Goal: Task Accomplishment & Management: Use online tool/utility

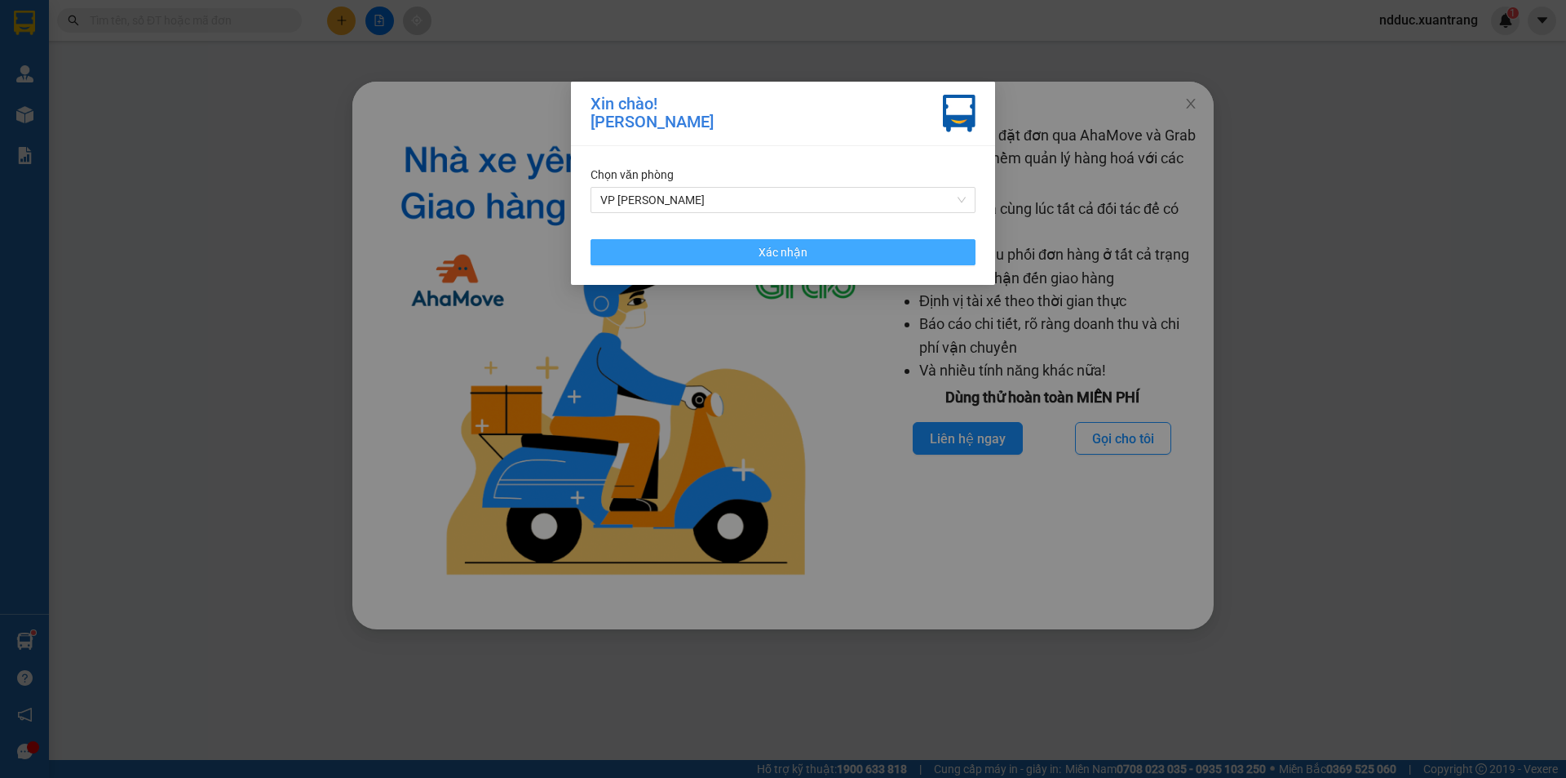
click at [700, 252] on button "Xác nhận" at bounding box center [783, 252] width 385 height 26
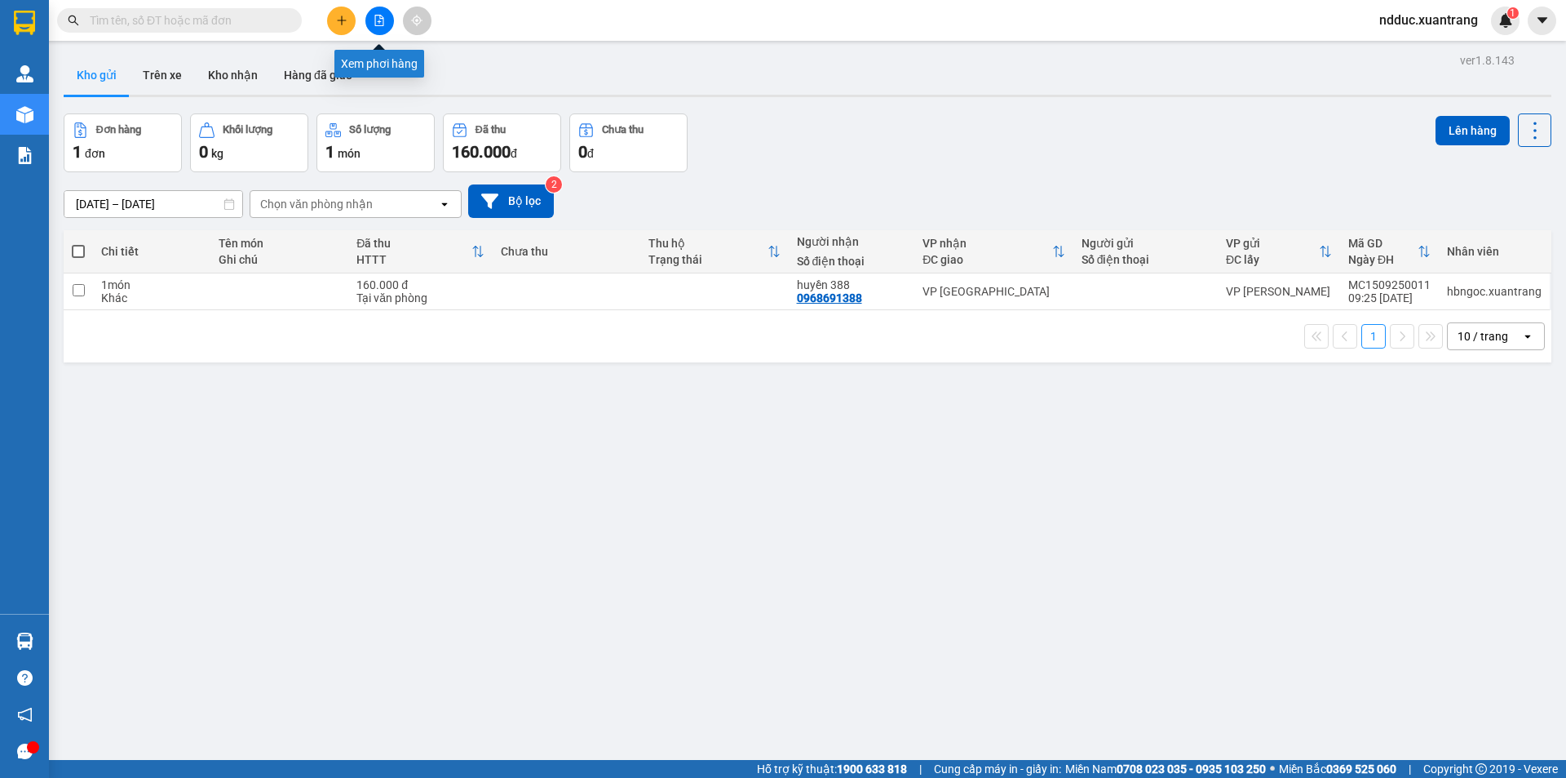
click at [388, 23] on button at bounding box center [380, 21] width 29 height 29
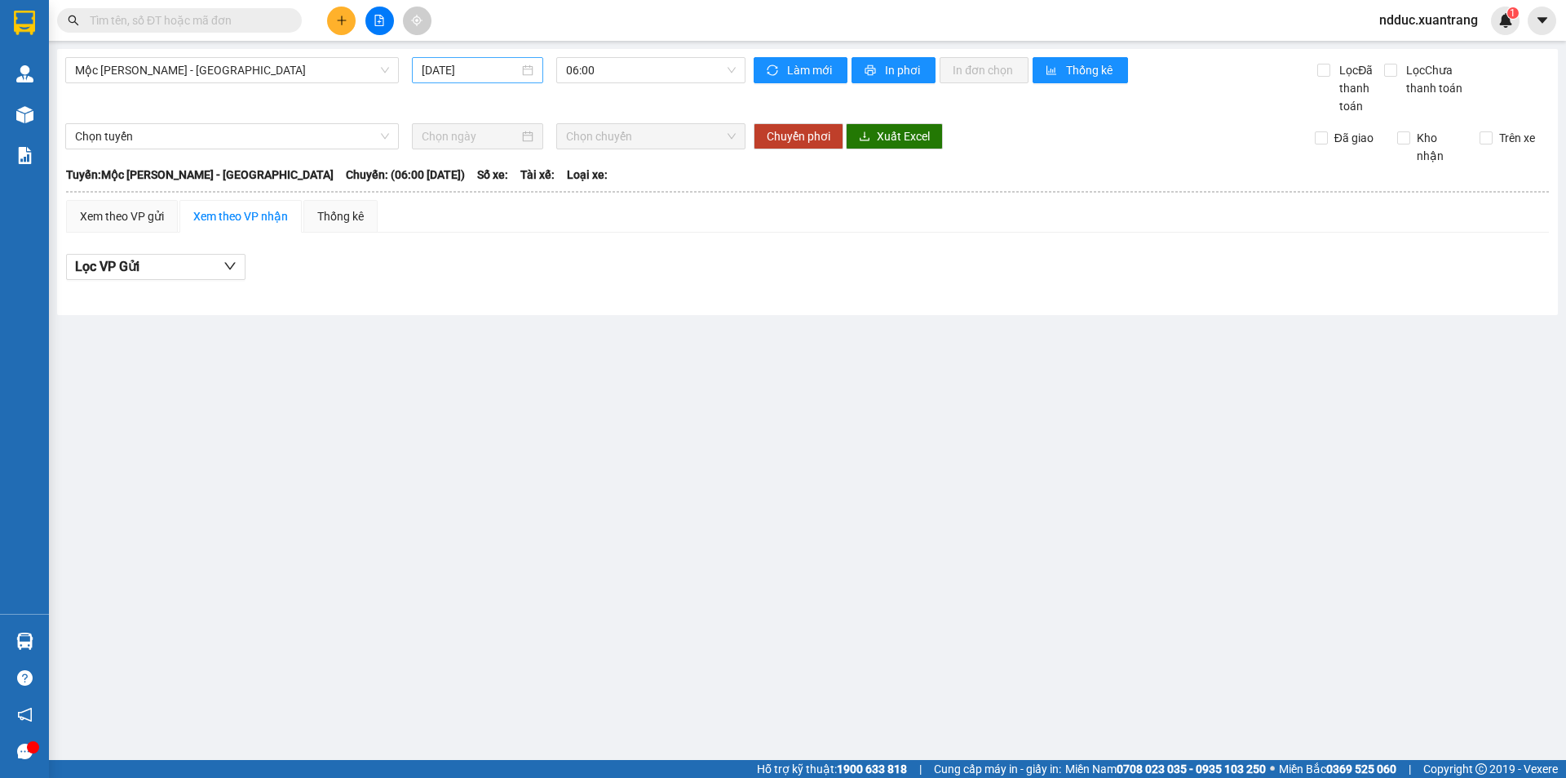
click at [472, 71] on input "15/09/2025" at bounding box center [470, 70] width 97 height 18
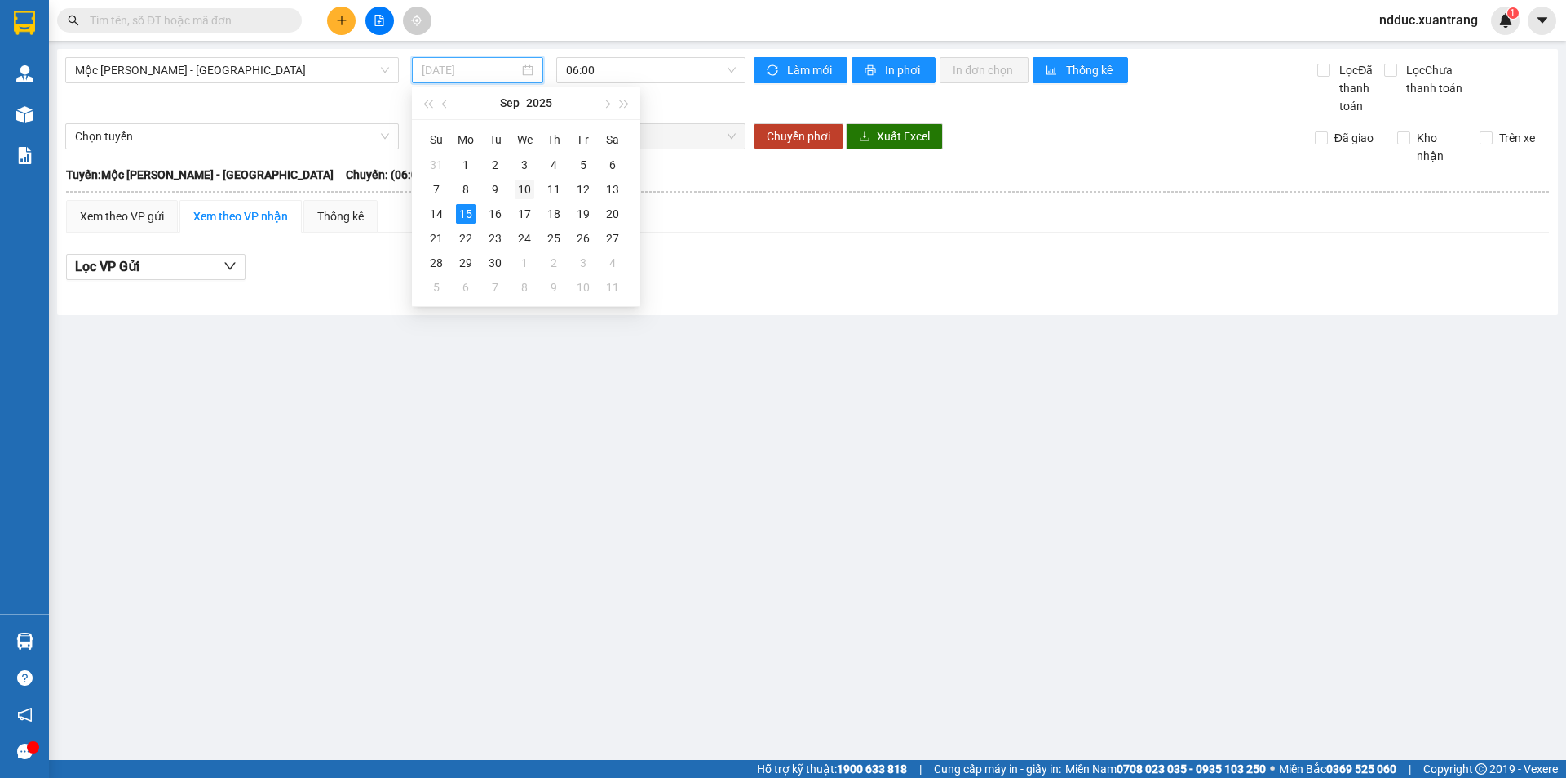
click at [527, 188] on div "10" at bounding box center [525, 189] width 20 height 20
type input "10/09/2025"
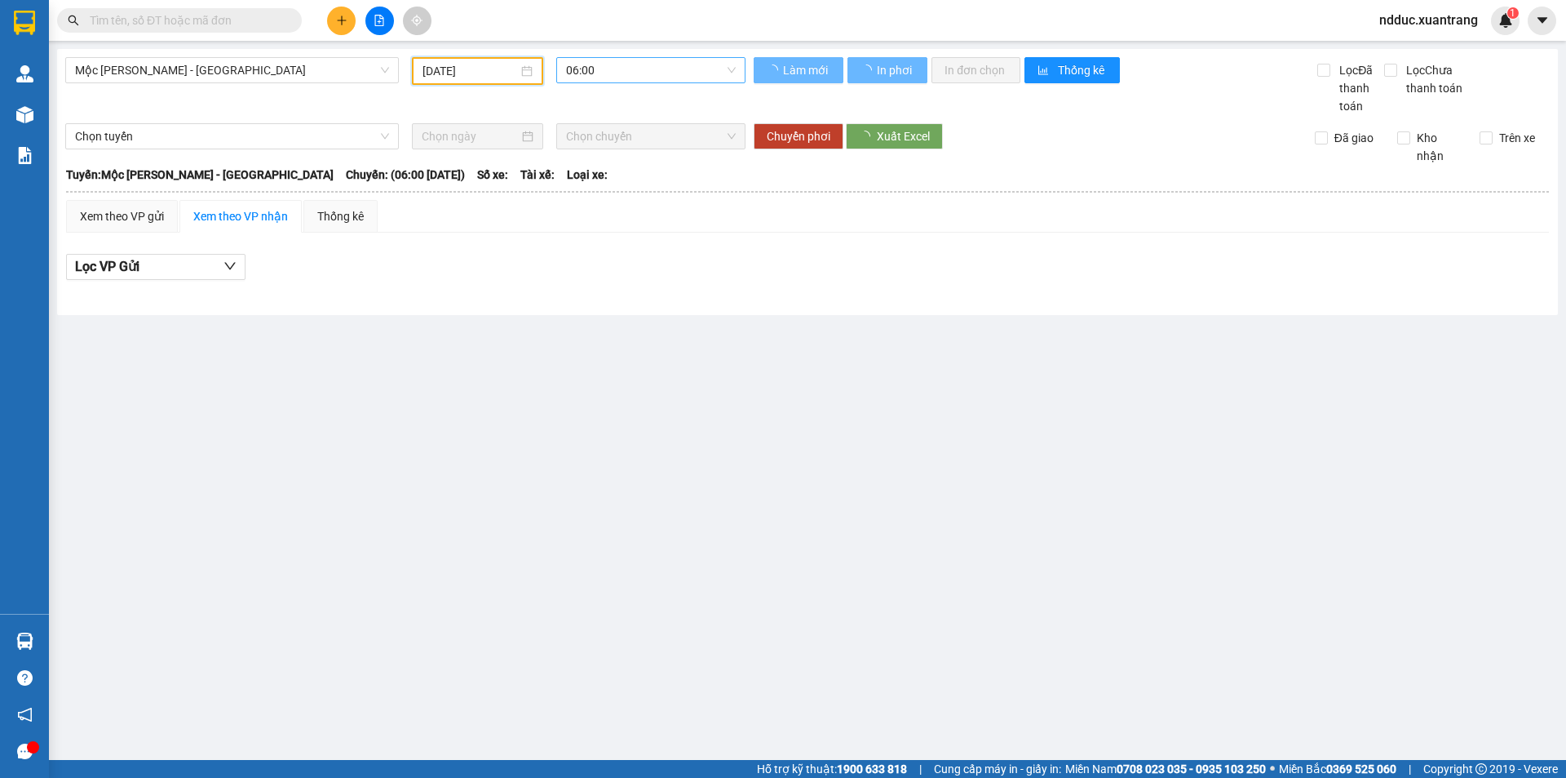
click at [591, 69] on span "06:00" at bounding box center [651, 70] width 170 height 24
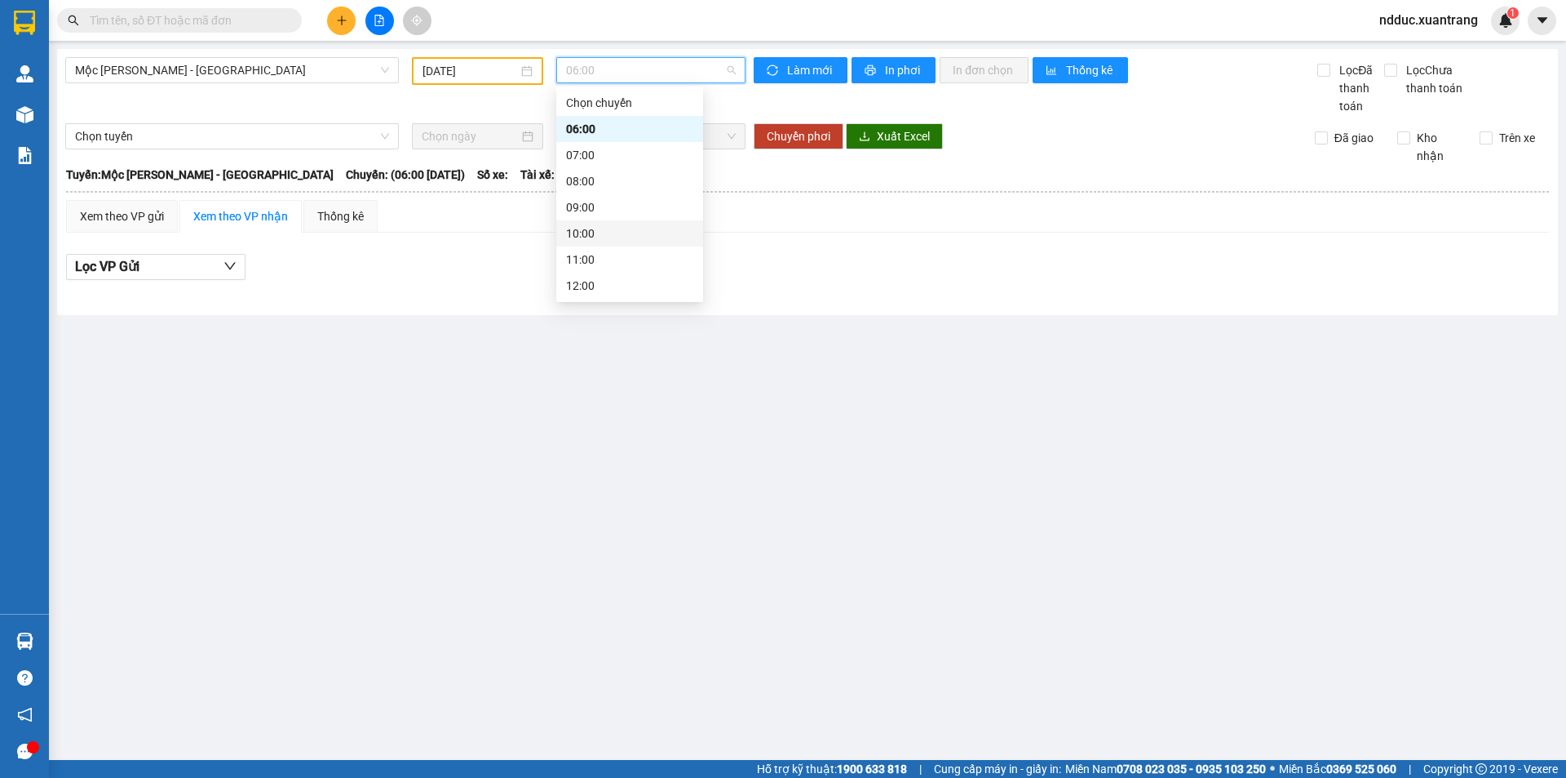
scroll to position [183, 0]
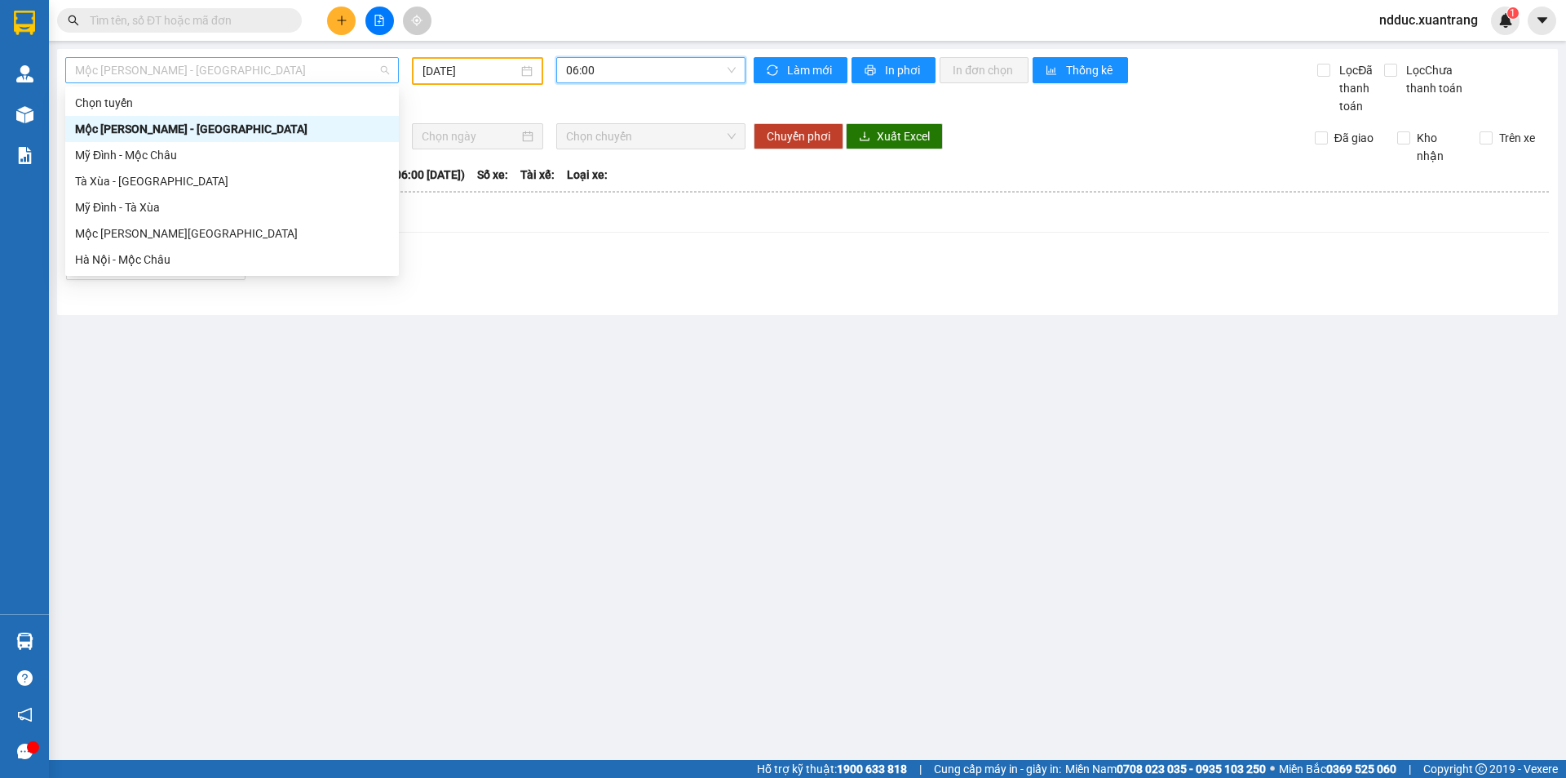
click at [175, 67] on span "Mộc Châu - [GEOGRAPHIC_DATA]" at bounding box center [232, 70] width 314 height 24
click at [131, 255] on div "Hà Nội - Mộc Châu" at bounding box center [232, 259] width 314 height 18
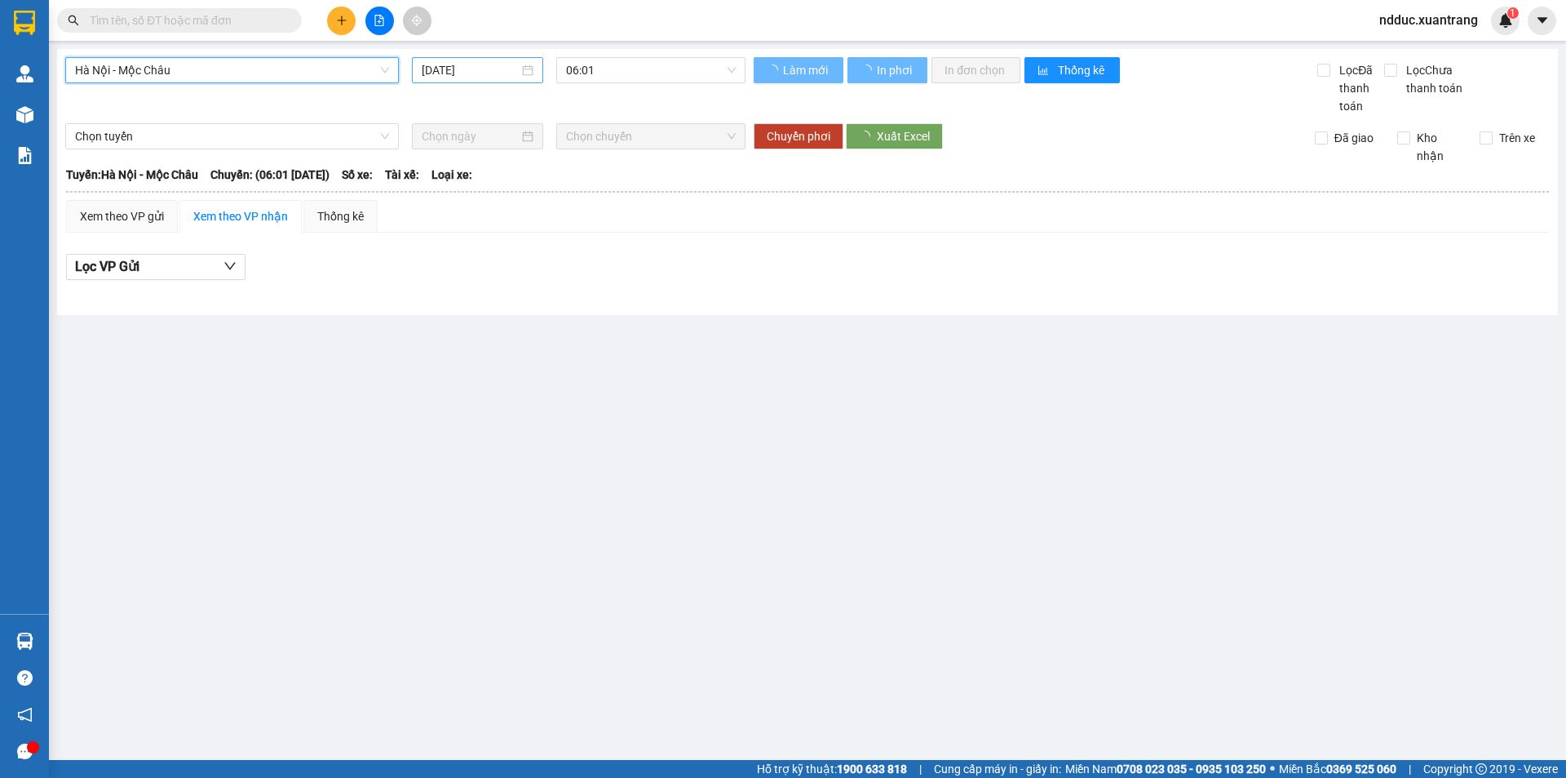
click at [477, 60] on div "[DATE]" at bounding box center [477, 70] width 131 height 26
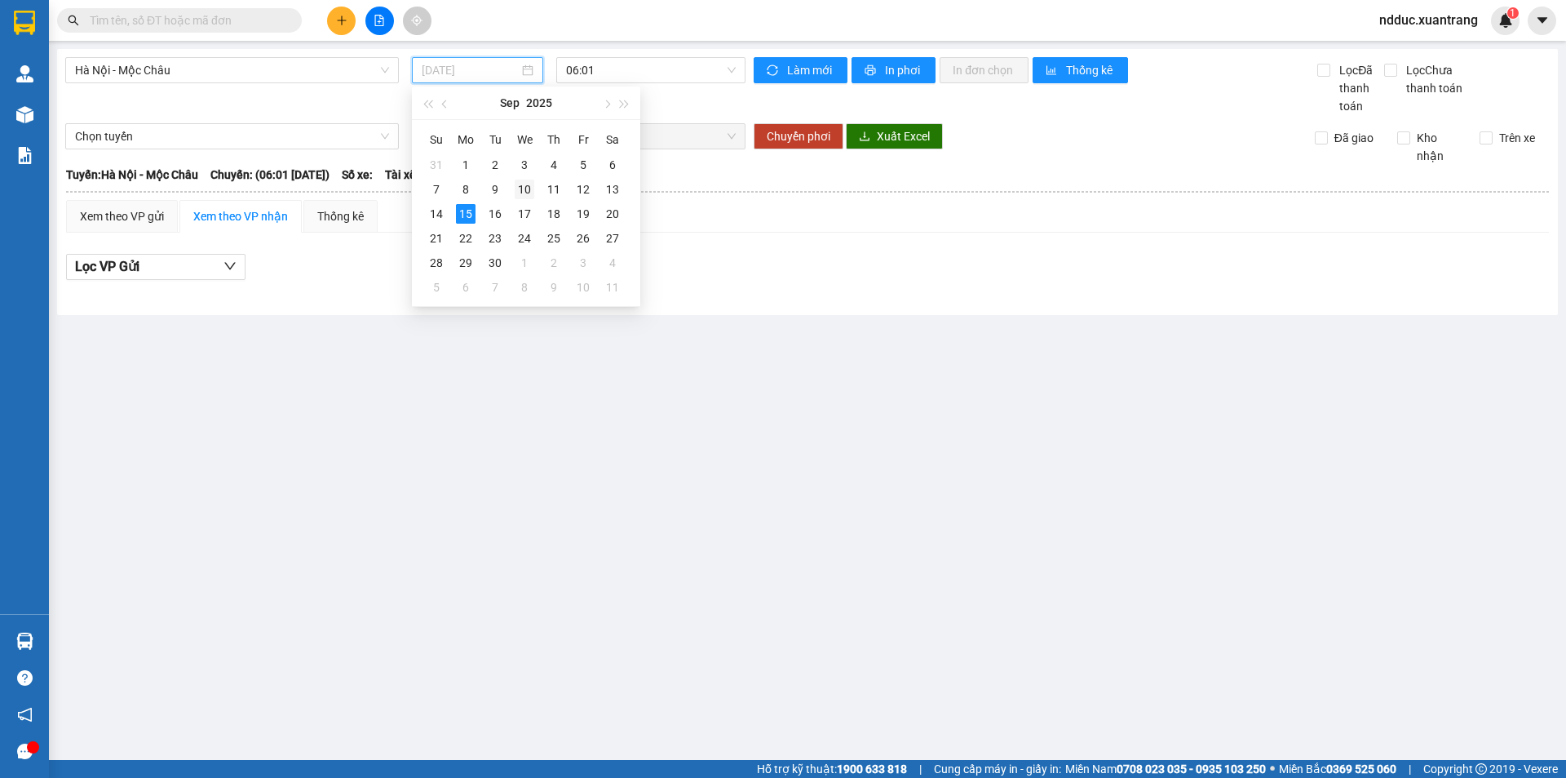
click at [521, 185] on div "10" at bounding box center [525, 189] width 20 height 20
type input "10/09/2025"
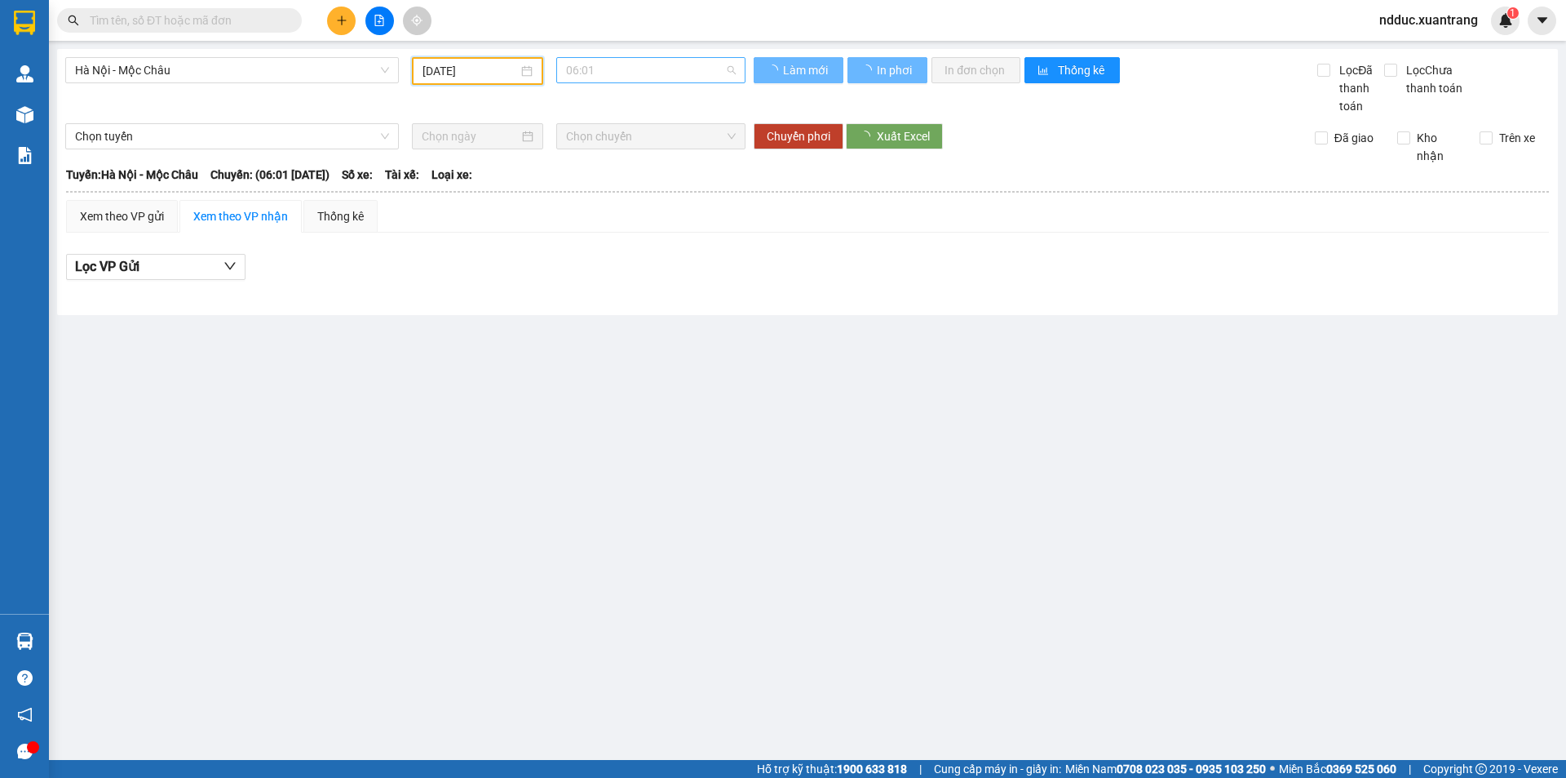
click at [587, 73] on span "06:01" at bounding box center [651, 70] width 170 height 24
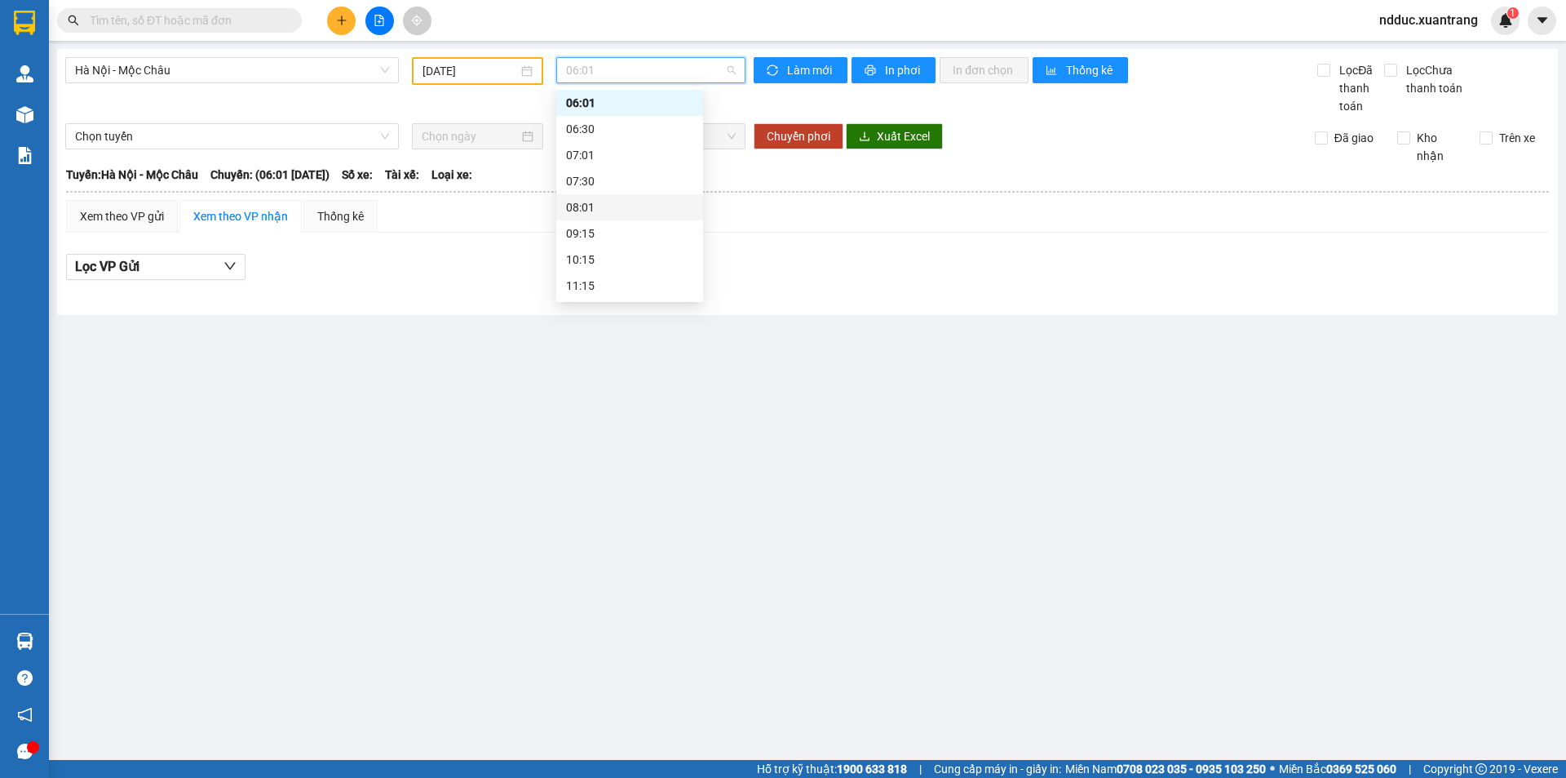
scroll to position [287, 0]
click at [595, 286] on div "22:00 (TC)" at bounding box center [629, 286] width 127 height 18
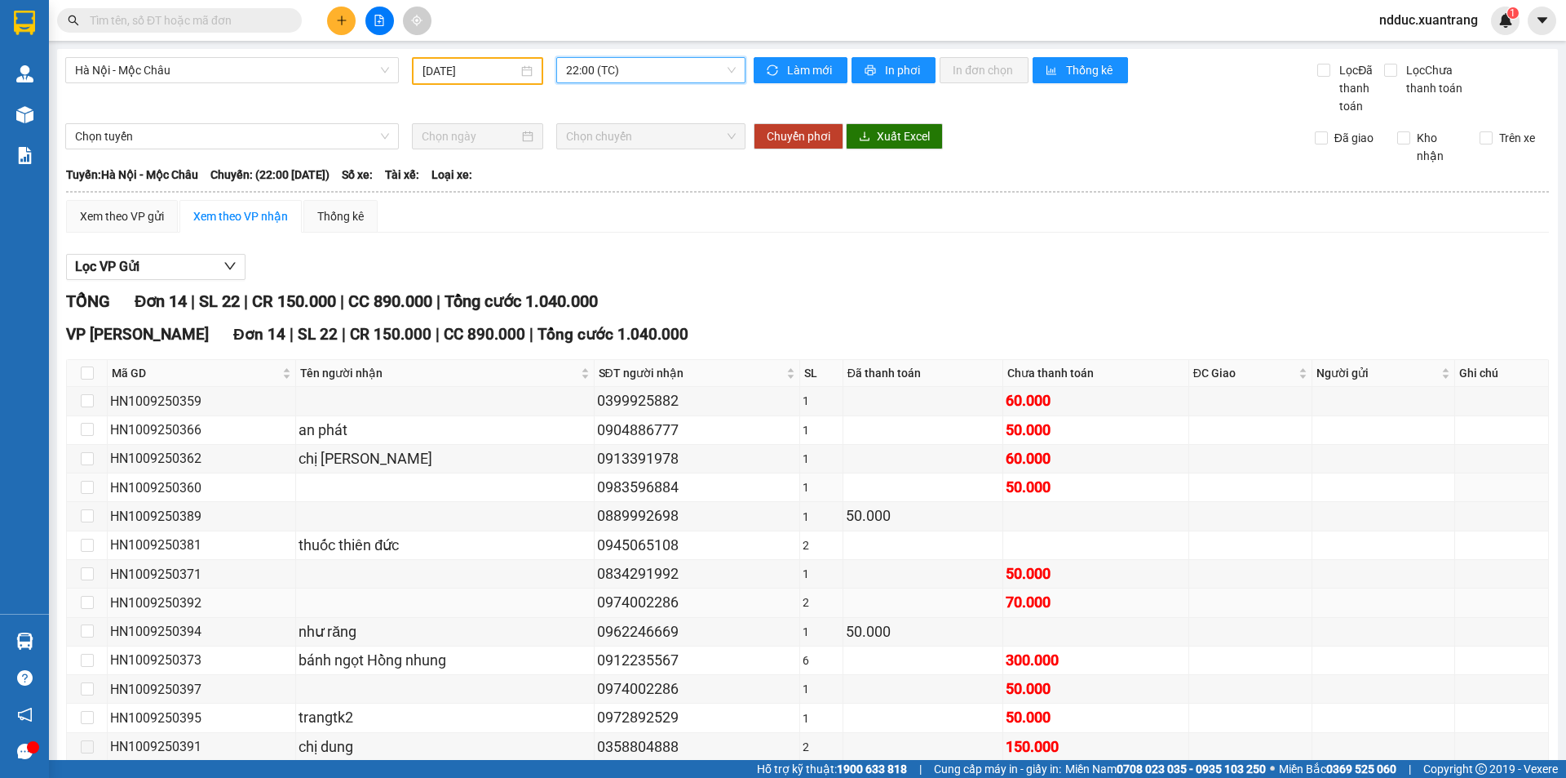
scroll to position [114, 0]
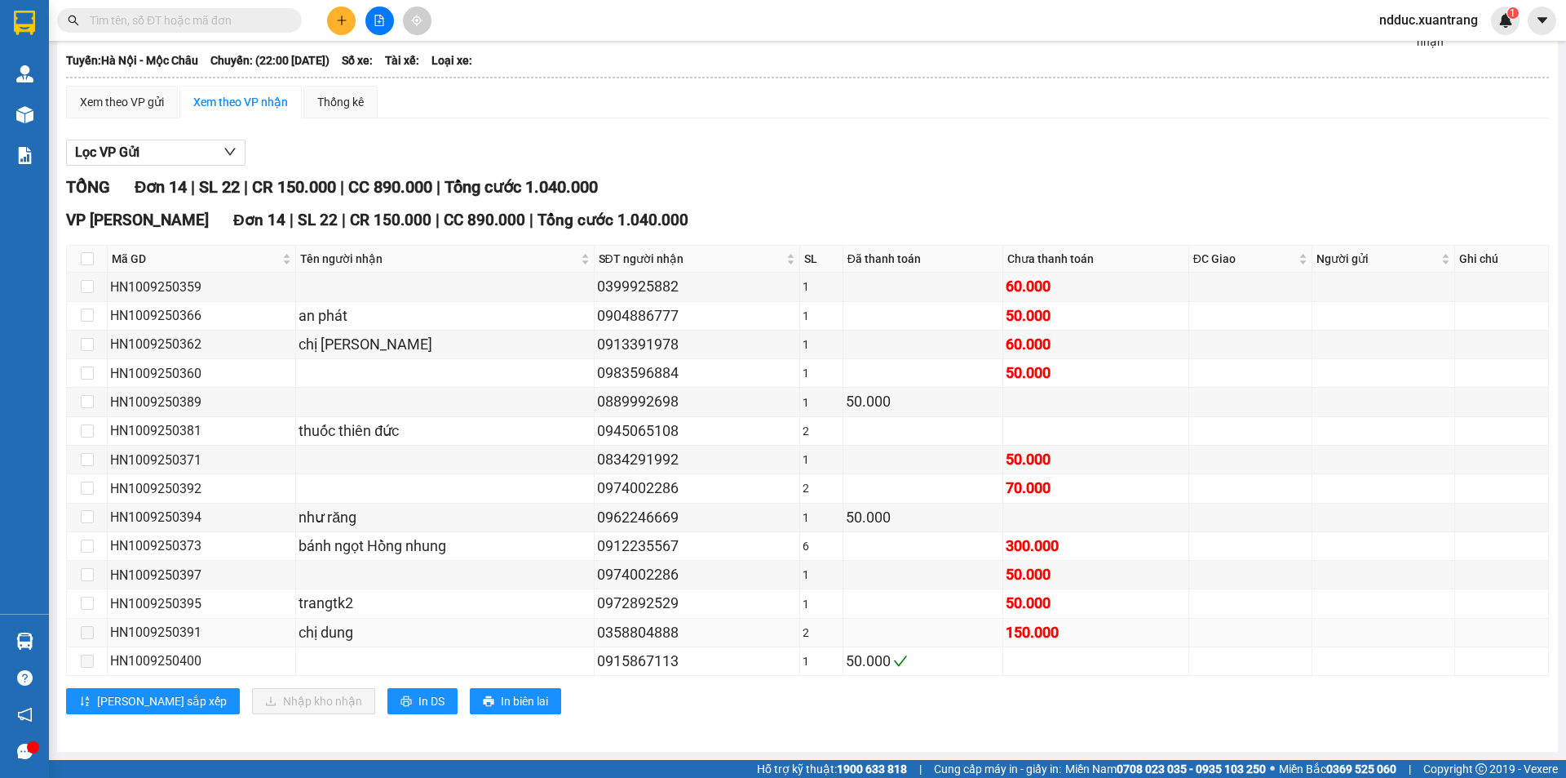
click at [166, 631] on div "HN1009250391" at bounding box center [201, 632] width 183 height 20
copy div "HN1009250391"
click at [148, 20] on input "text" at bounding box center [186, 20] width 193 height 18
paste input "HN1009250391"
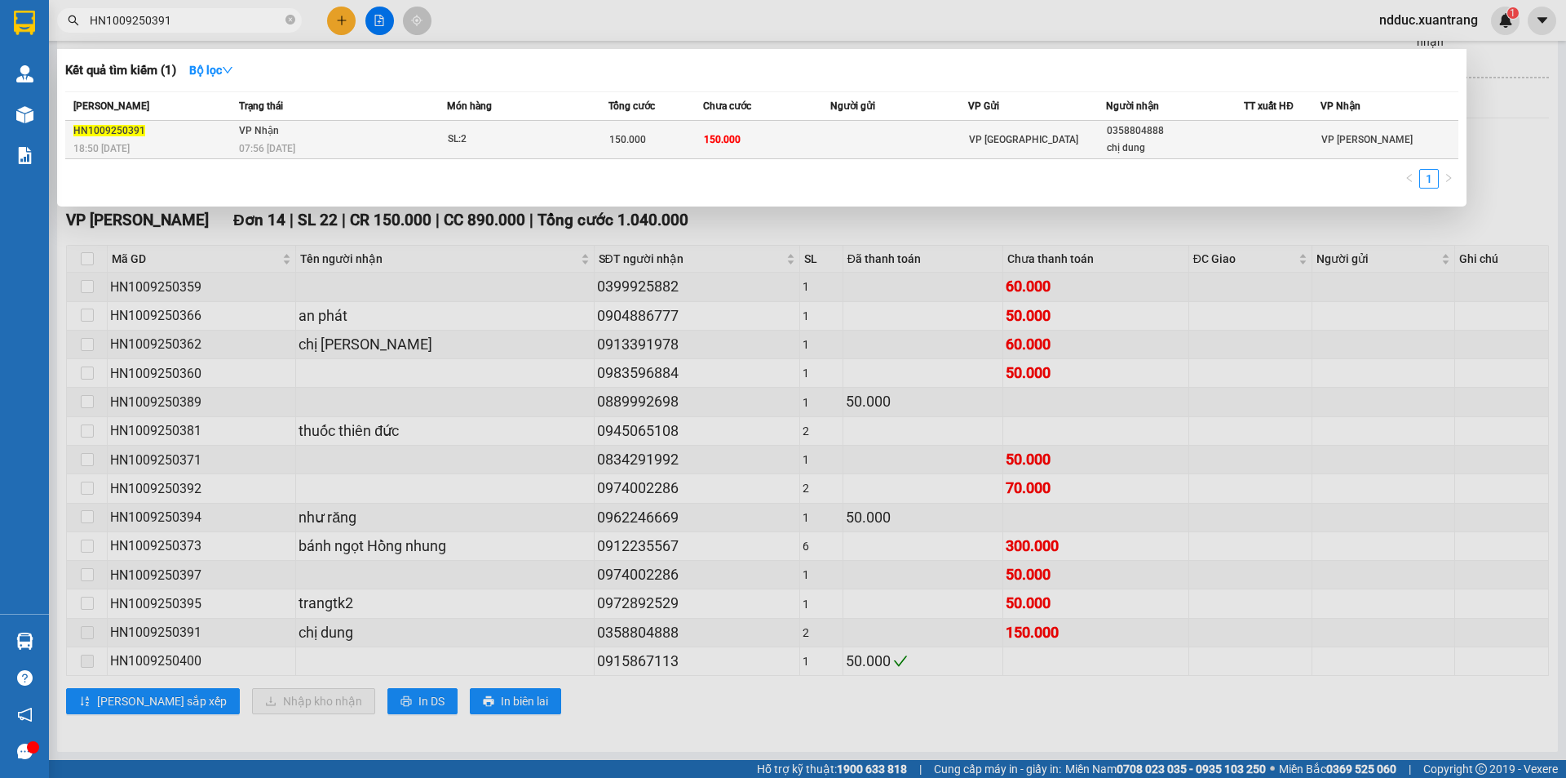
type input "HN1009250391"
click at [380, 143] on div "07:56 - 11/09" at bounding box center [342, 149] width 207 height 18
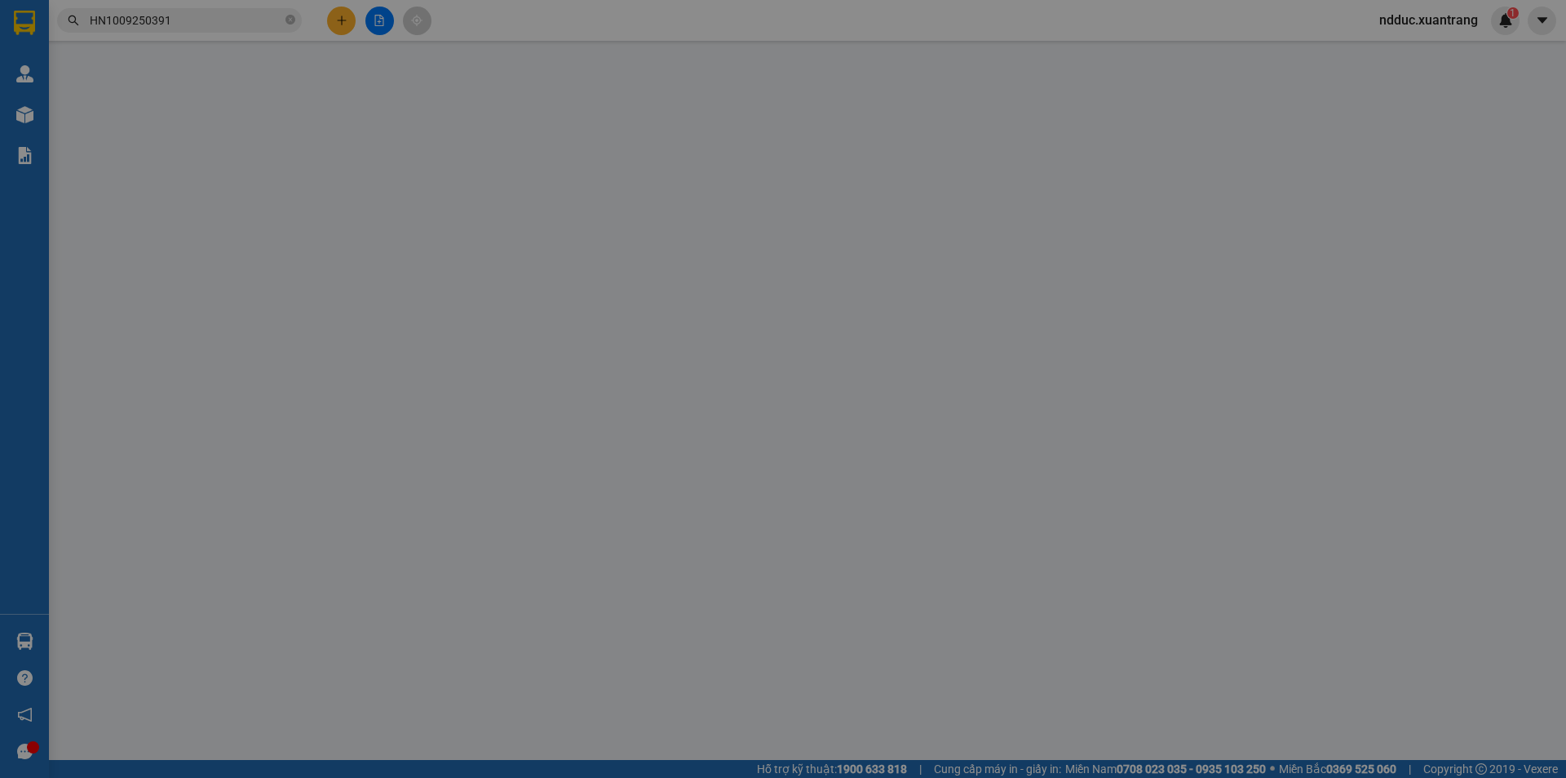
type input "0358804888"
type input "chị dung"
type input "150.000"
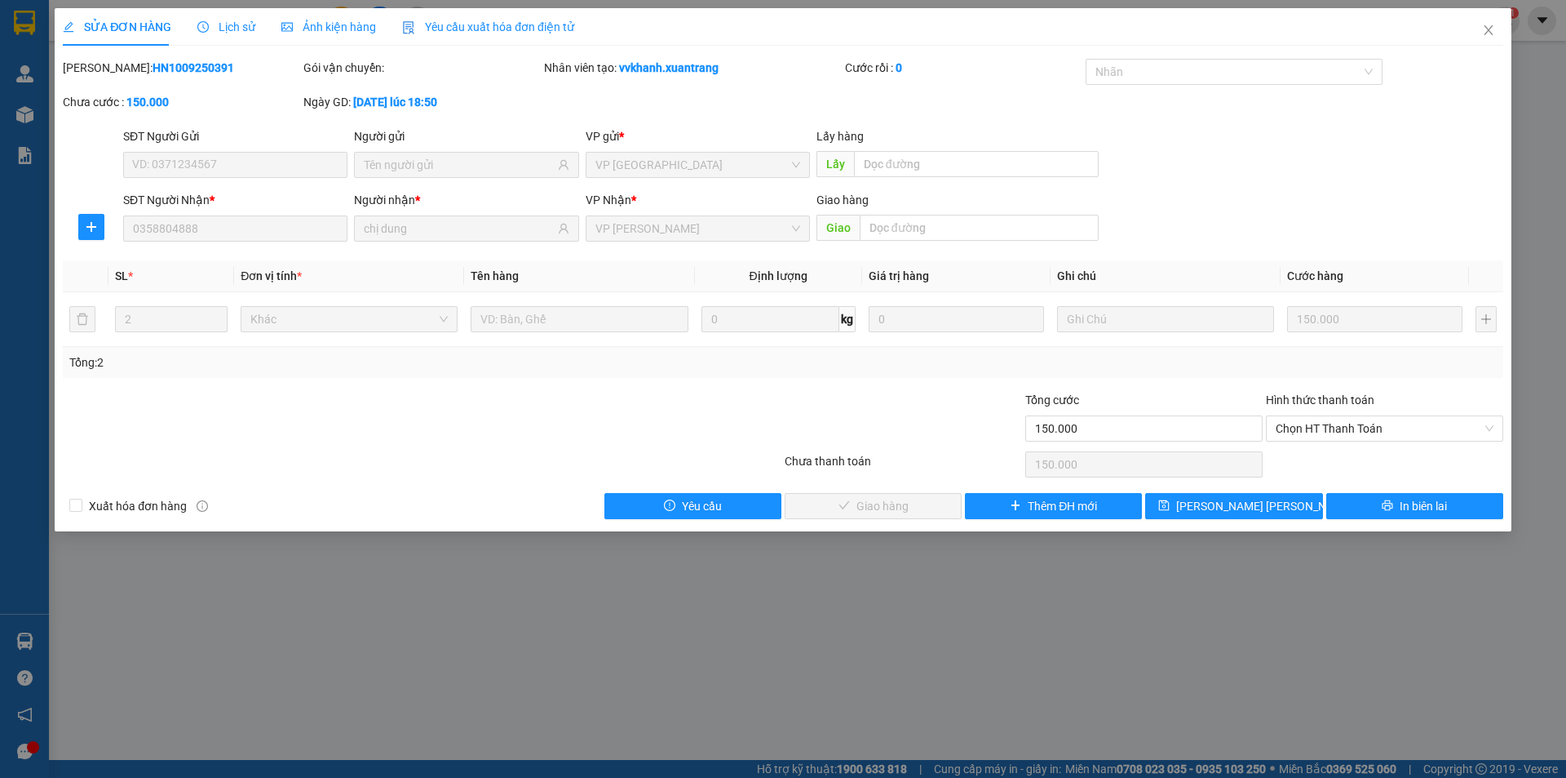
click at [210, 24] on span "Lịch sử" at bounding box center [226, 26] width 58 height 13
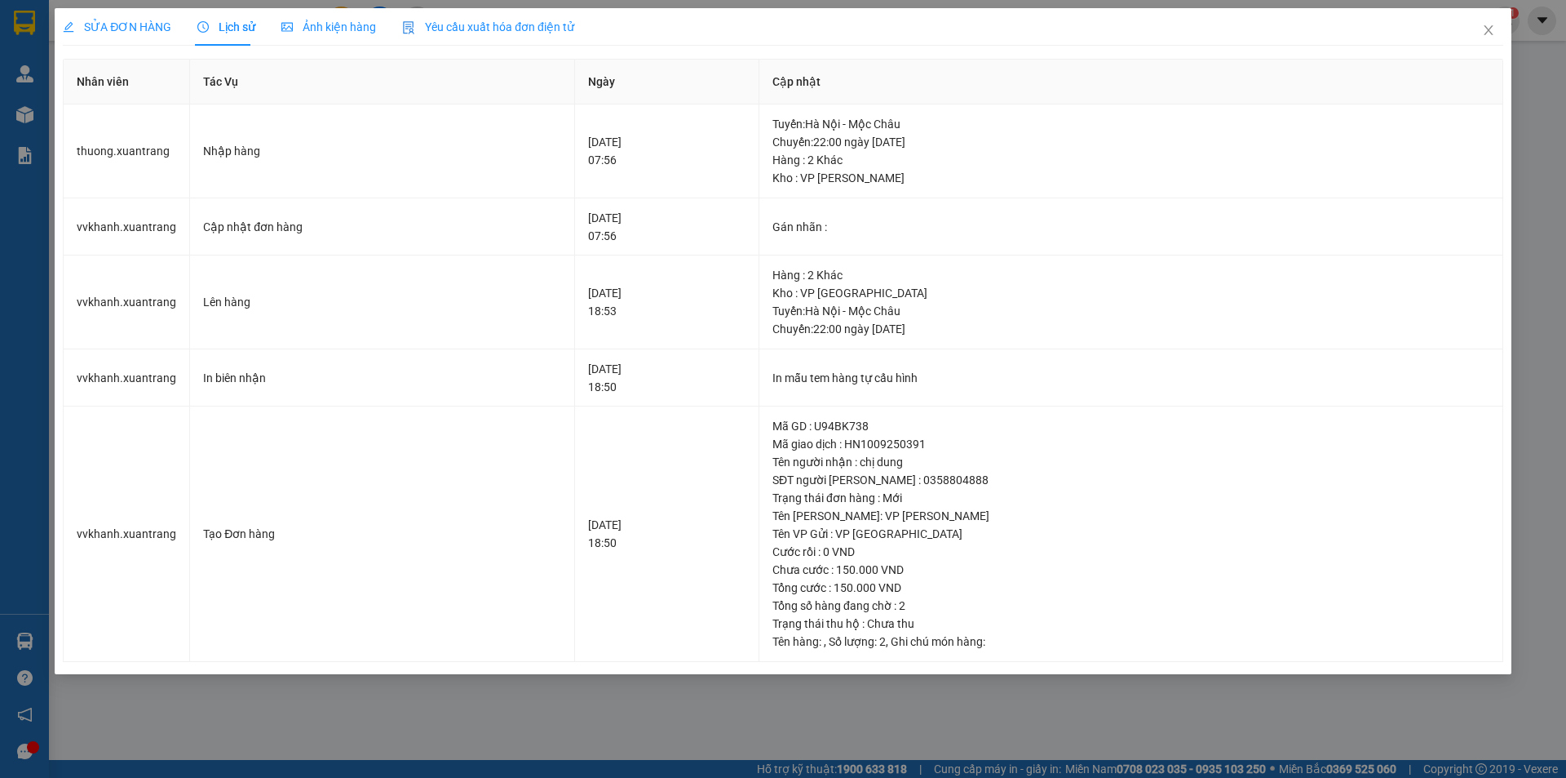
click at [326, 24] on span "Ảnh kiện hàng" at bounding box center [328, 26] width 95 height 13
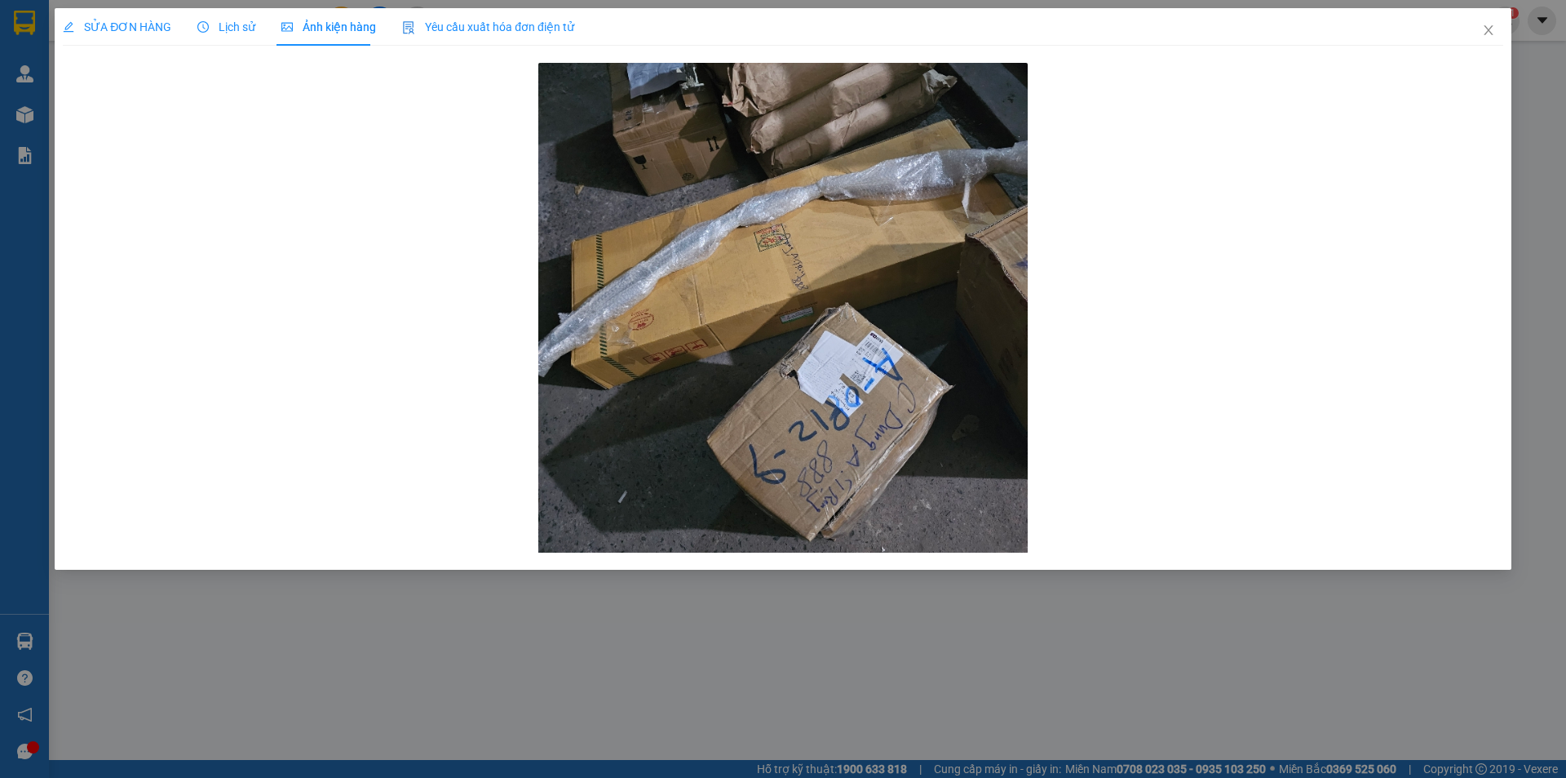
click at [226, 31] on span "Lịch sử" at bounding box center [226, 26] width 58 height 13
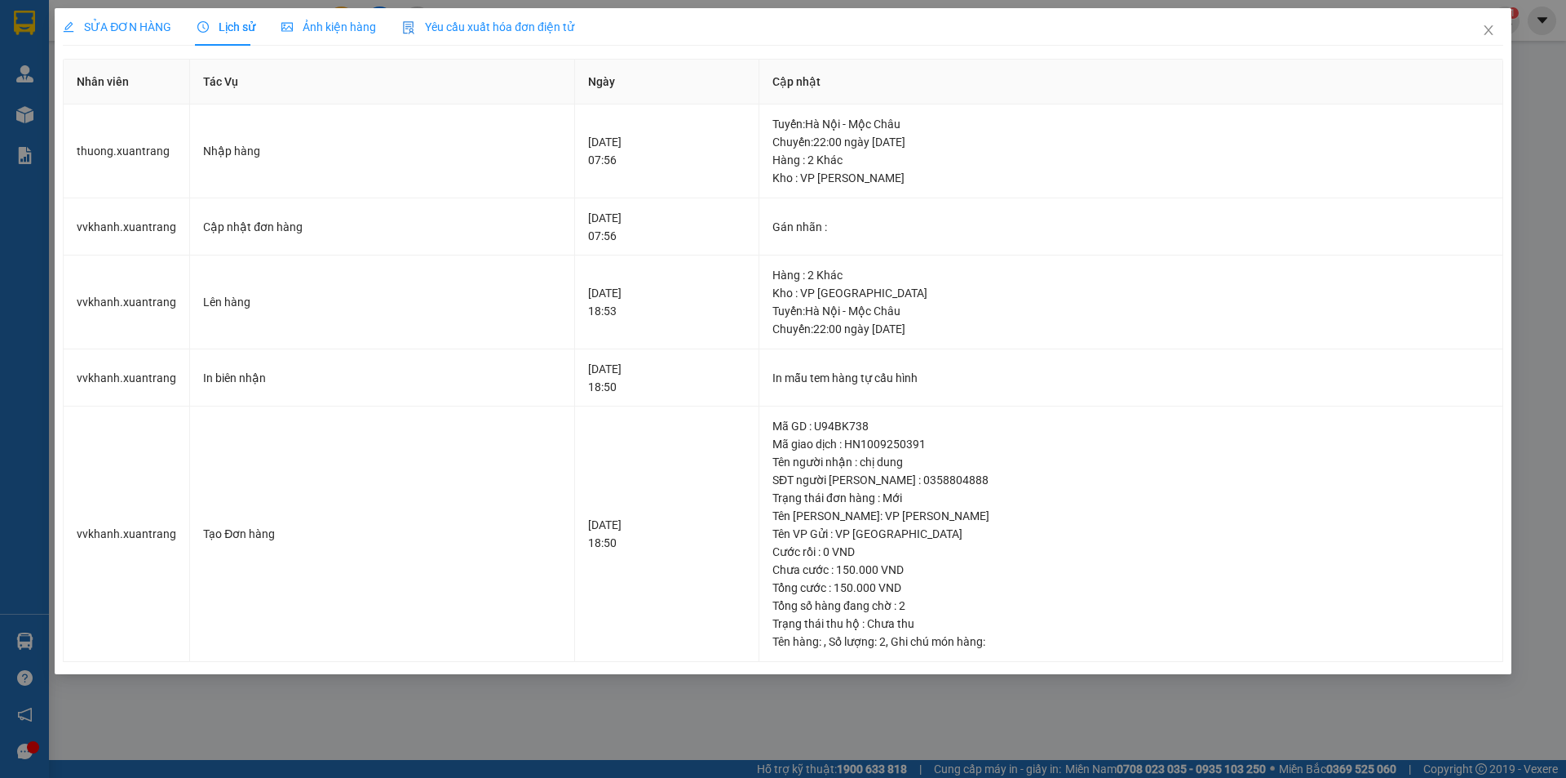
drag, startPoint x: 162, startPoint y: 26, endPoint x: 155, endPoint y: 36, distance: 12.2
click at [162, 26] on span "SỬA ĐƠN HÀNG" at bounding box center [117, 26] width 109 height 13
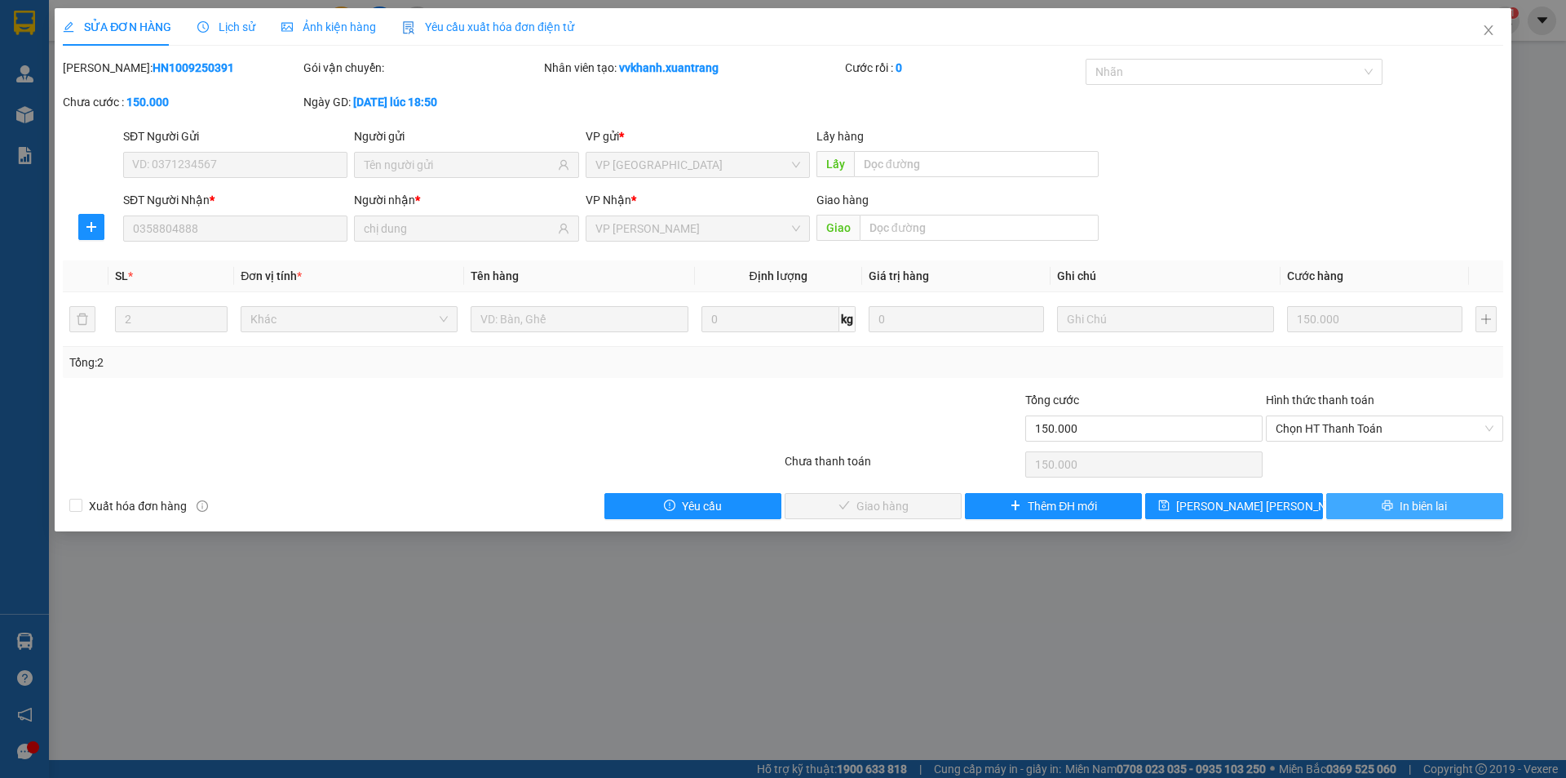
click at [1371, 503] on button "In biên lai" at bounding box center [1415, 506] width 177 height 26
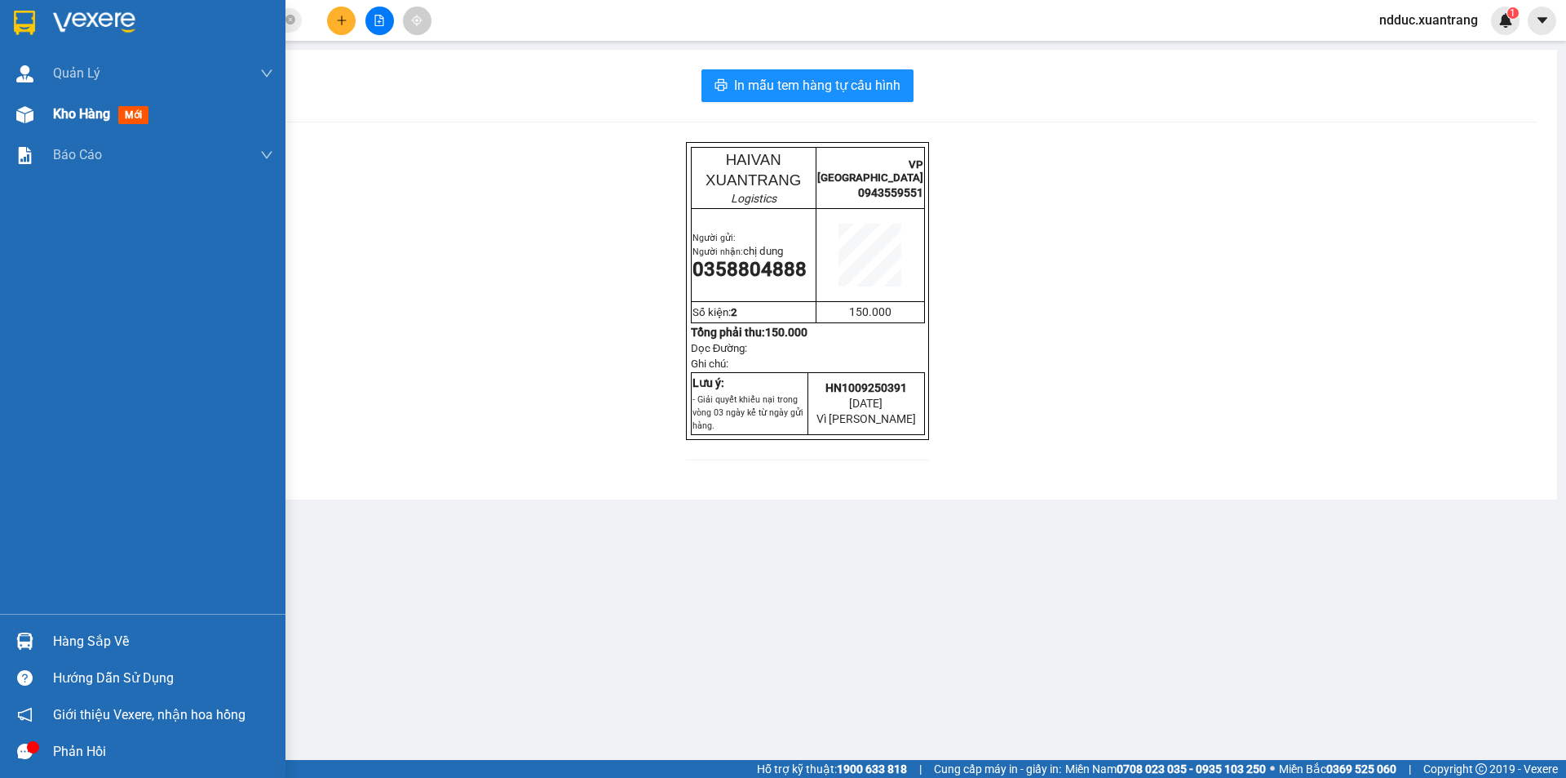
click at [39, 110] on div "Kho hàng mới" at bounding box center [143, 114] width 286 height 41
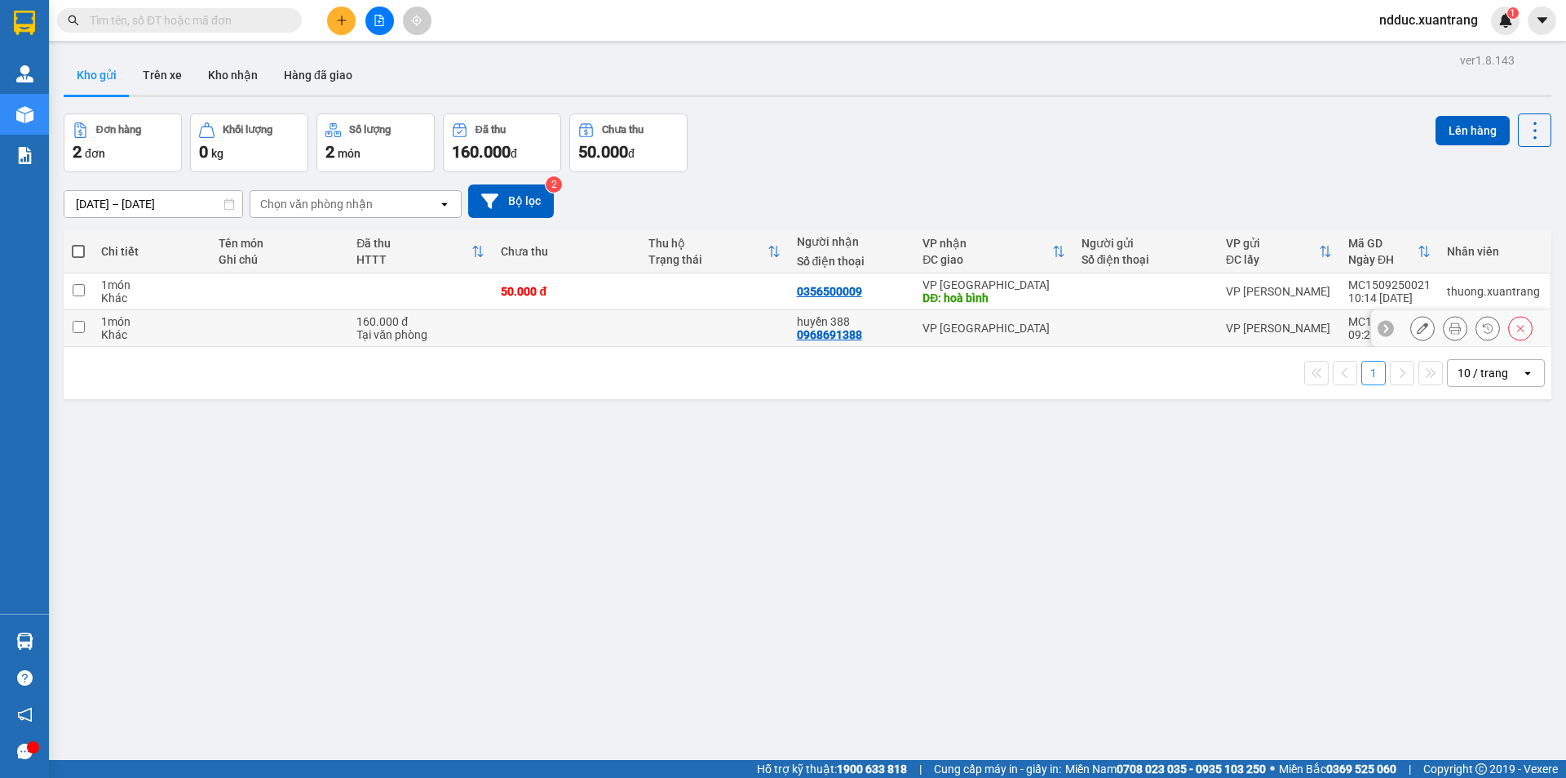
click at [275, 332] on td at bounding box center [279, 328] width 139 height 37
checkbox input "true"
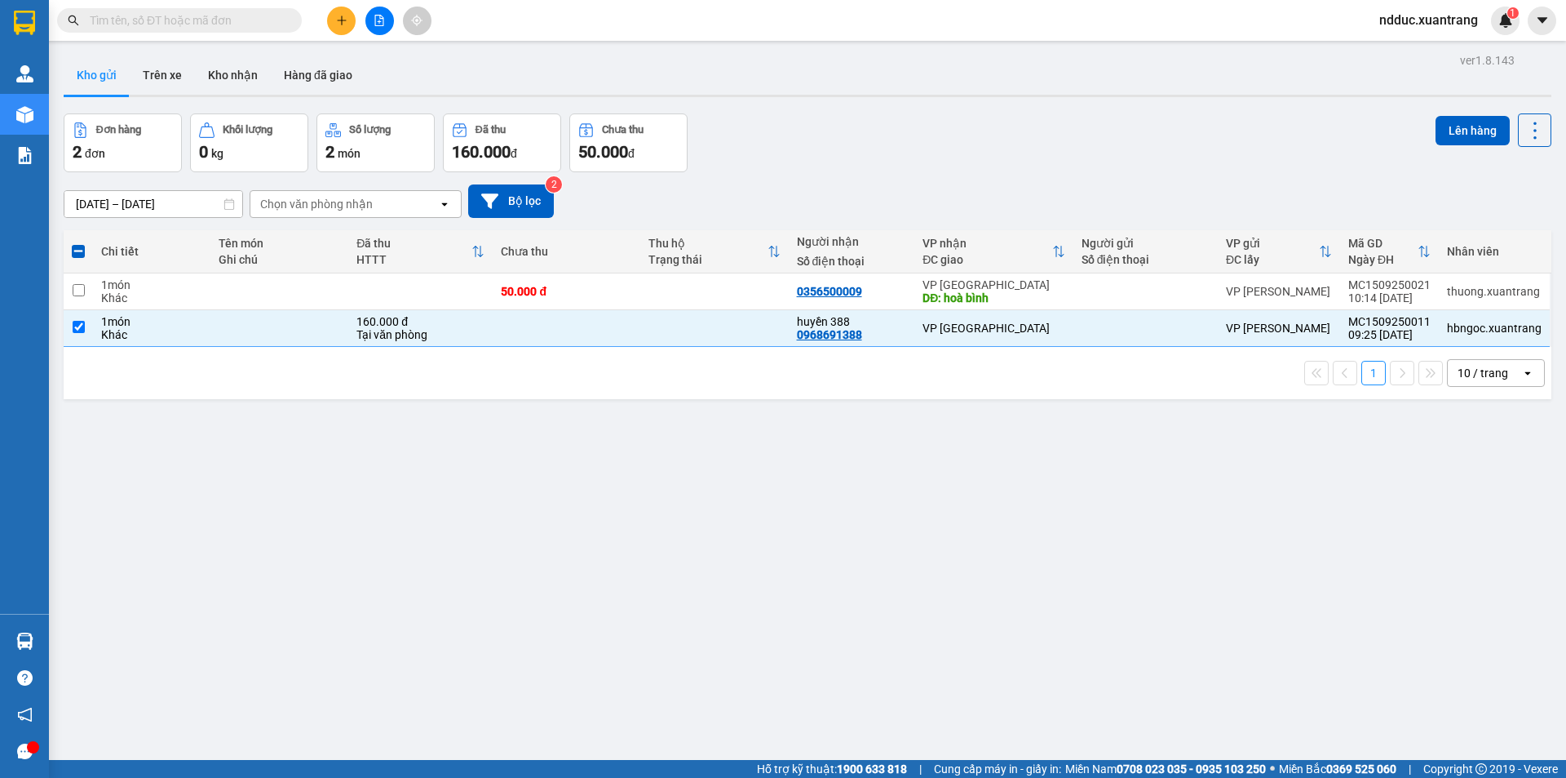
drag, startPoint x: 1423, startPoint y: 113, endPoint x: 1434, endPoint y: 113, distance: 11.4
click at [1425, 113] on div "Đơn hàng 2 đơn Khối lượng 0 kg Số lượng 2 món Đã thu 160.000 đ Chưa thu 50.000 …" at bounding box center [808, 142] width 1488 height 59
click at [1447, 128] on button "Lên hàng" at bounding box center [1473, 130] width 74 height 29
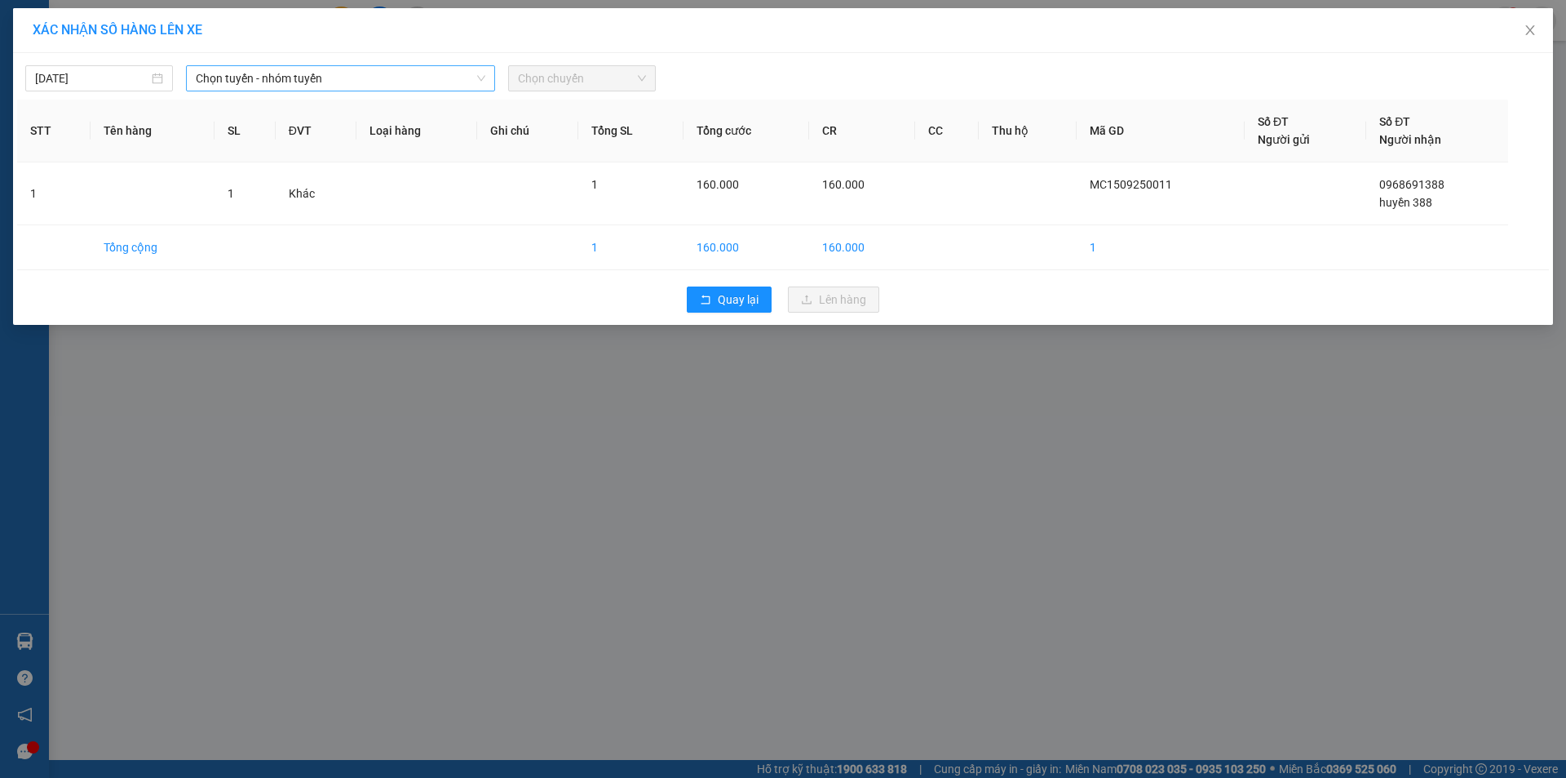
click at [279, 76] on span "Chọn tuyến - nhóm tuyến" at bounding box center [341, 78] width 290 height 24
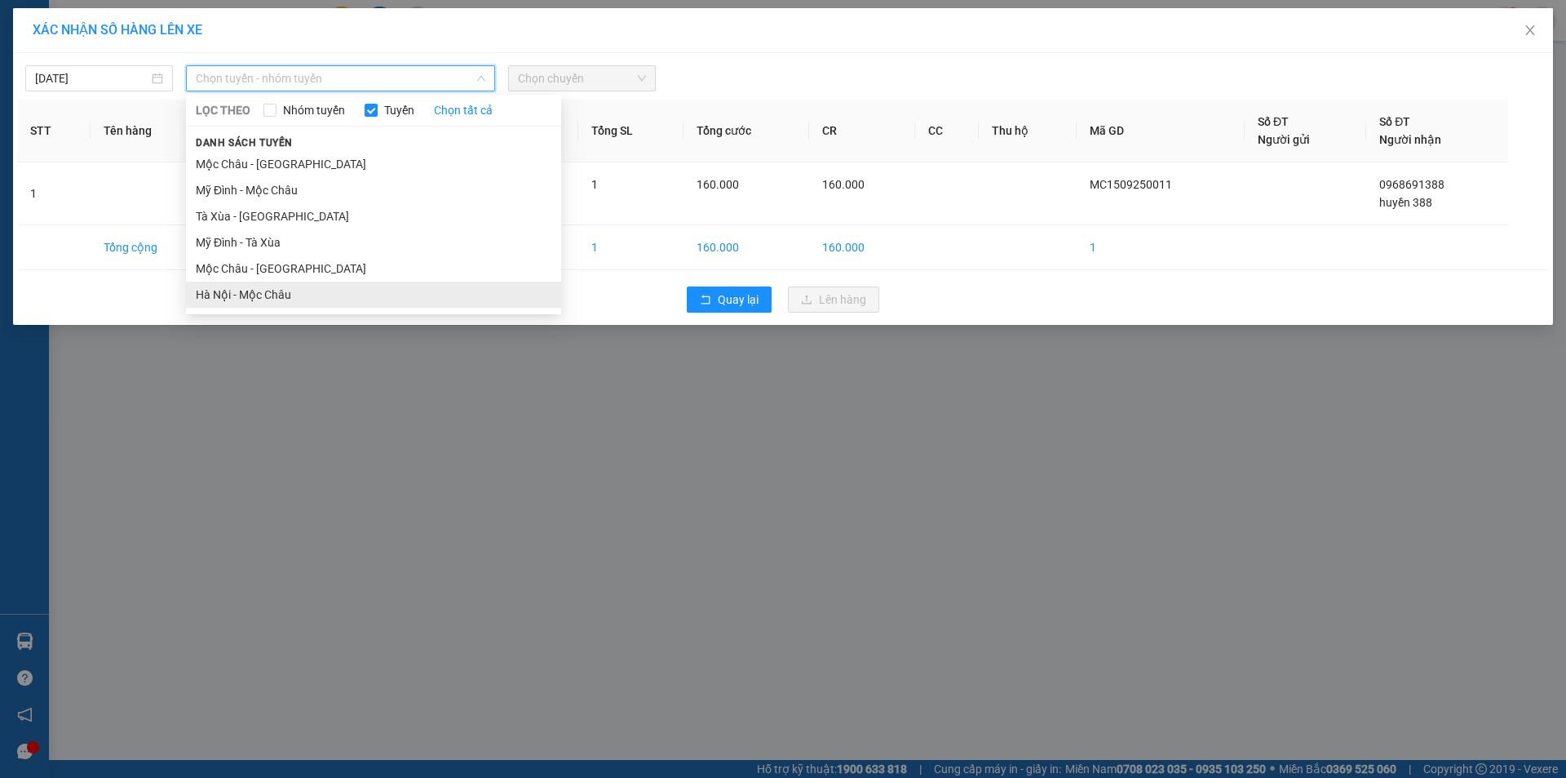
click at [242, 290] on li "Hà Nội - Mộc Châu" at bounding box center [373, 294] width 375 height 26
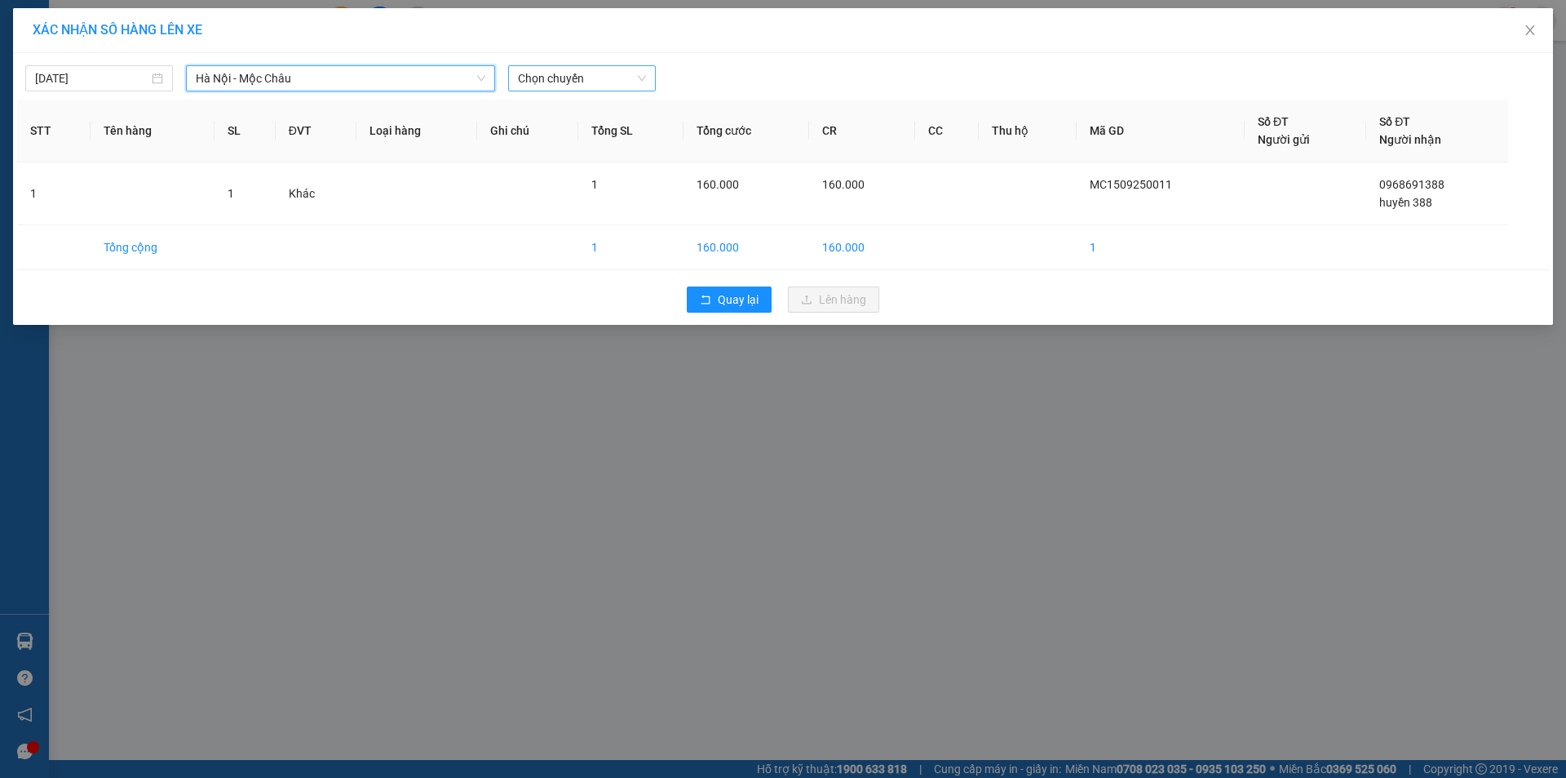
drag, startPoint x: 594, startPoint y: 82, endPoint x: 586, endPoint y: 83, distance: 8.3
click at [592, 82] on span "Chọn chuyến" at bounding box center [582, 78] width 128 height 24
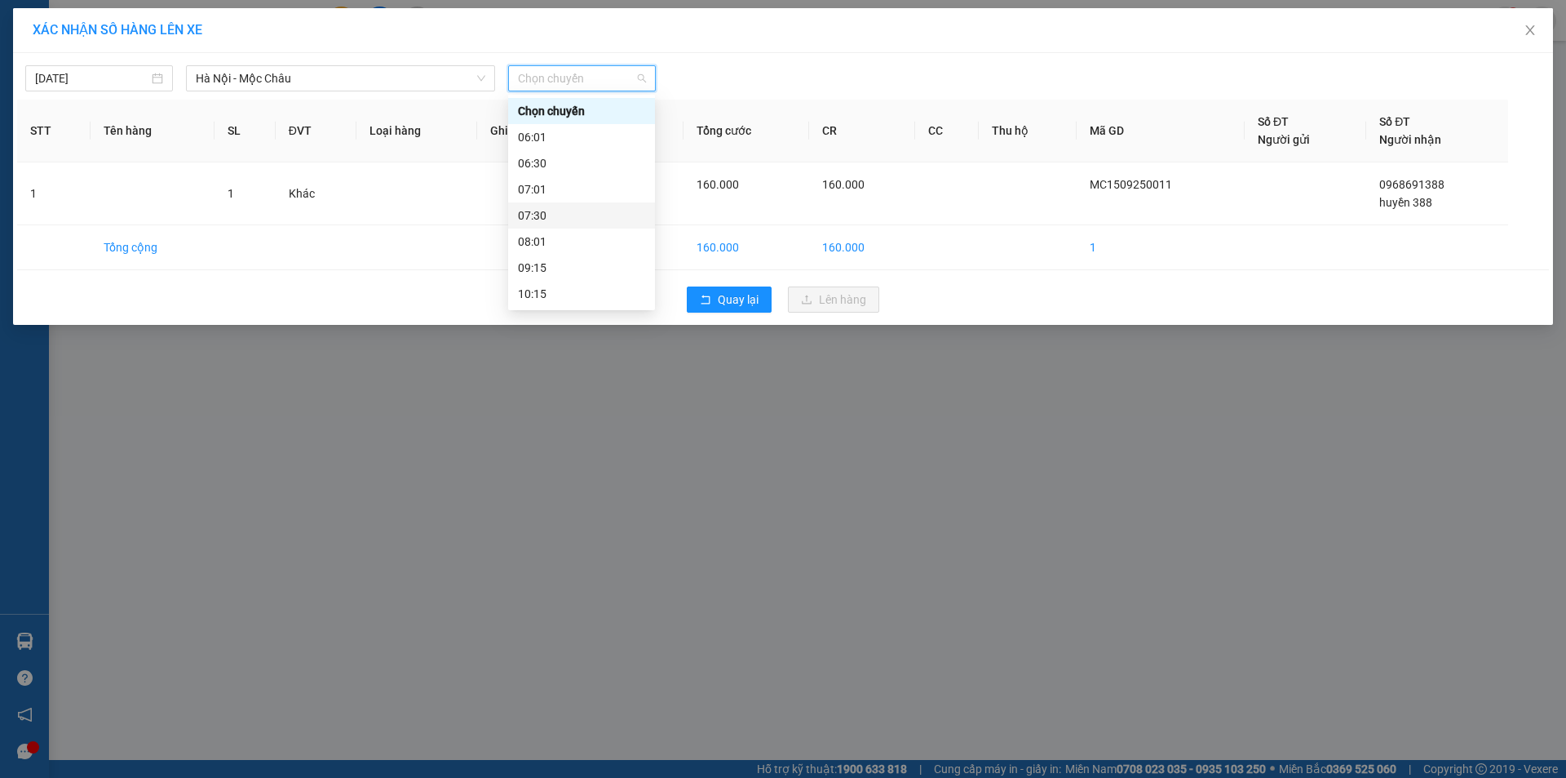
scroll to position [82, 0]
click at [539, 233] on div "11:15" at bounding box center [581, 238] width 127 height 18
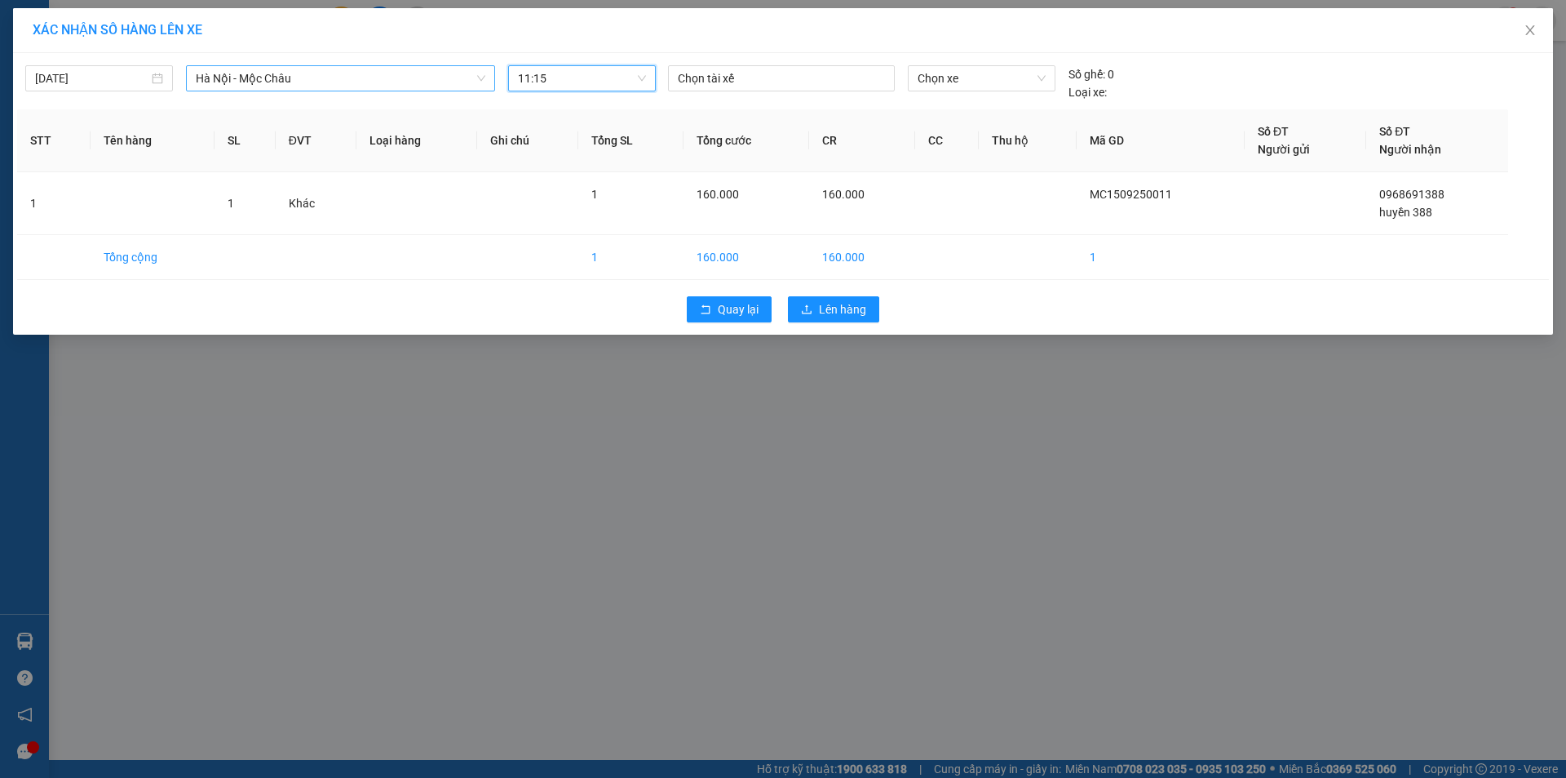
click at [247, 84] on span "Hà Nội - Mộc Châu" at bounding box center [341, 78] width 290 height 24
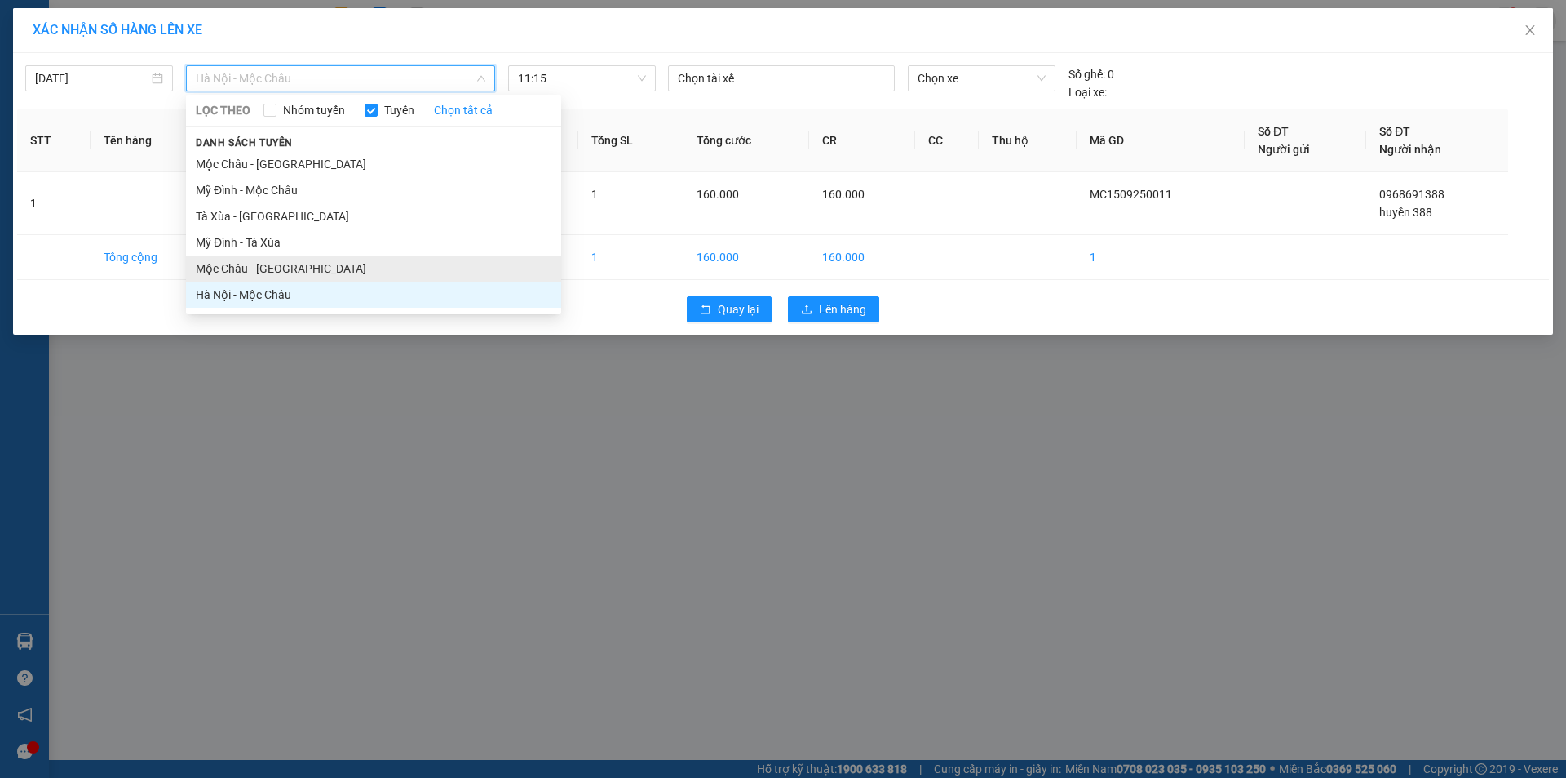
click at [246, 256] on li "Mộc Châu - Hà Nội" at bounding box center [373, 268] width 375 height 26
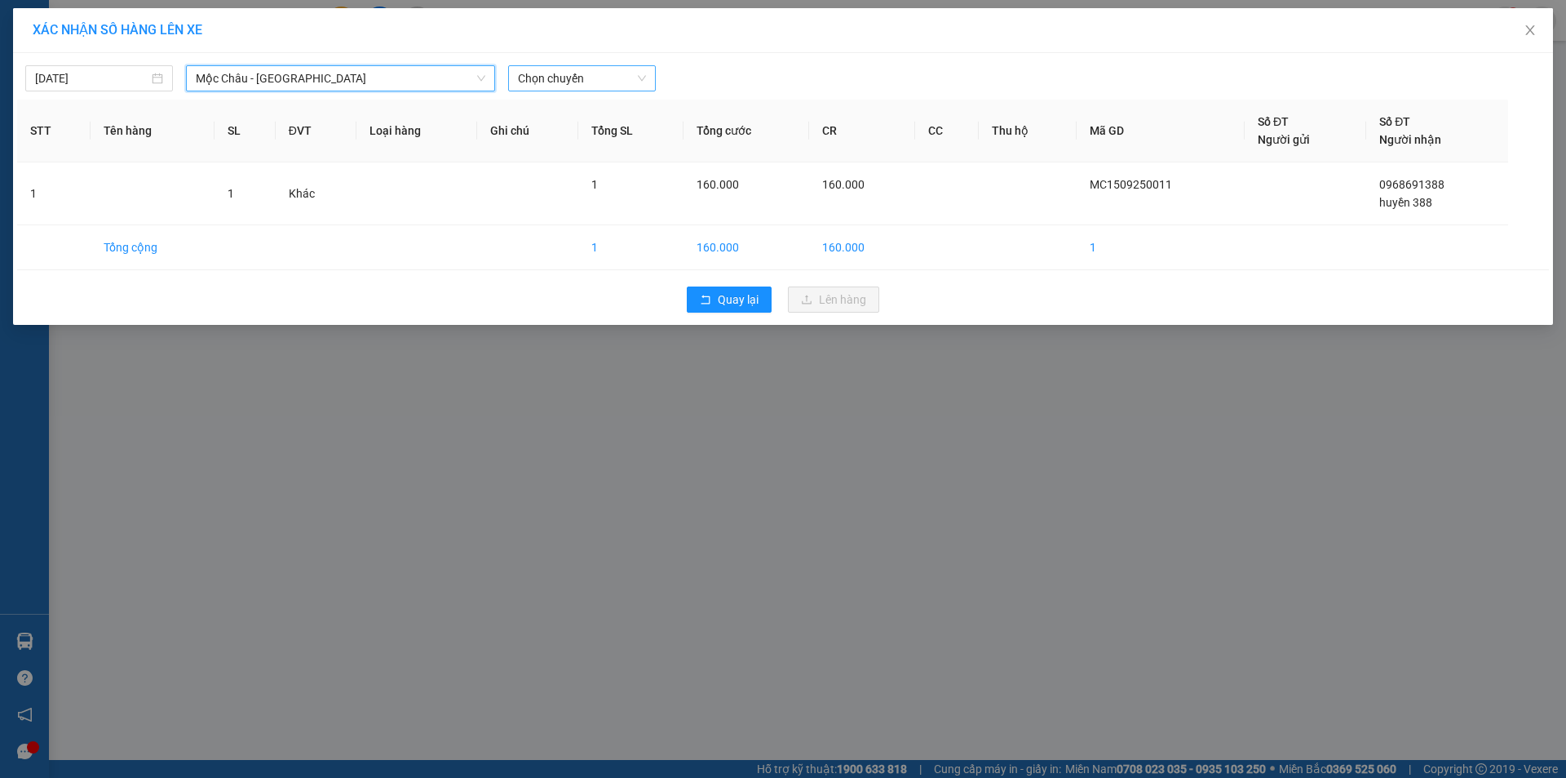
drag, startPoint x: 542, startPoint y: 76, endPoint x: 553, endPoint y: 85, distance: 14.5
click at [543, 76] on span "Chọn chuyến" at bounding box center [582, 78] width 128 height 24
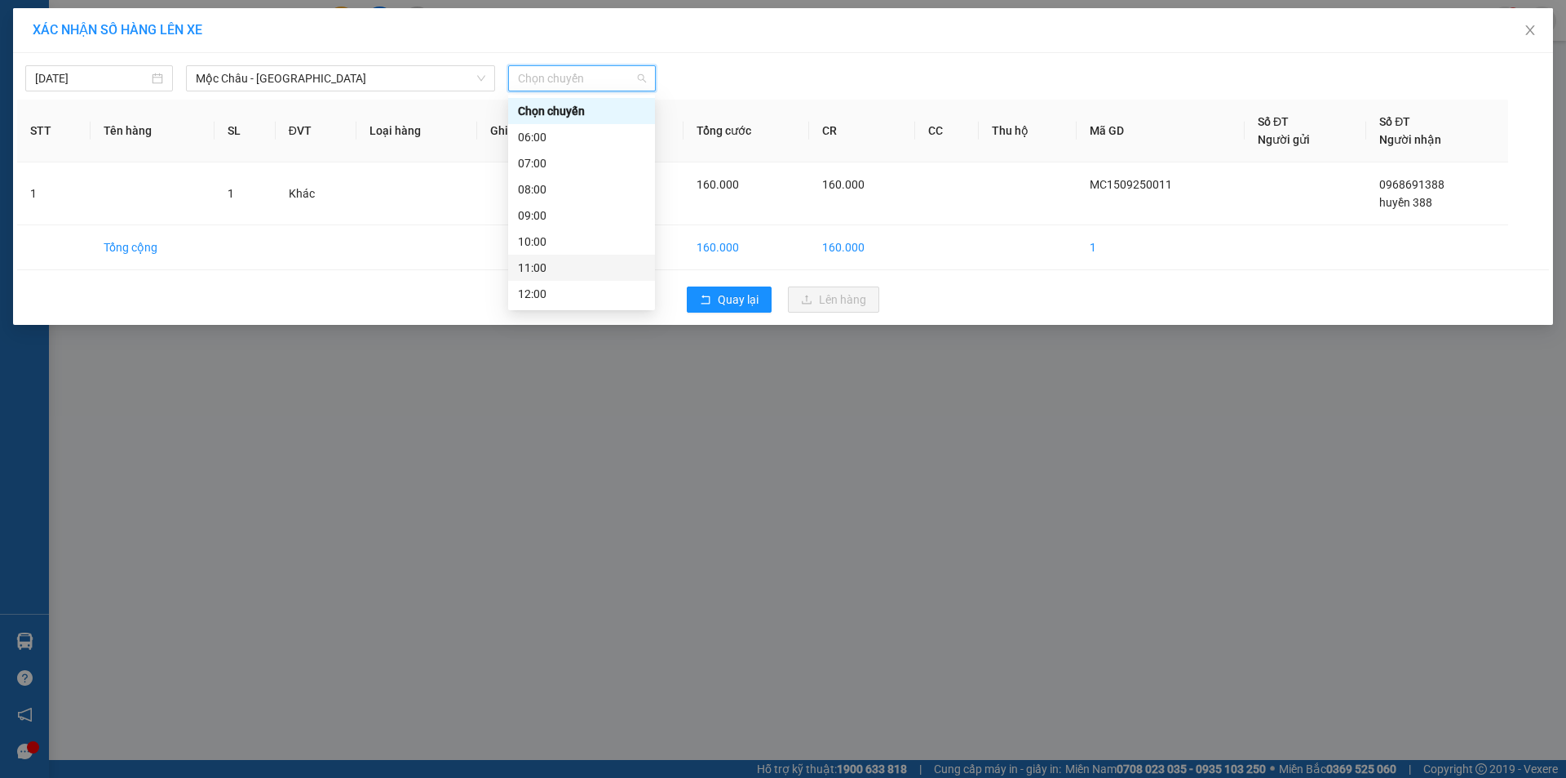
click at [548, 261] on div "11:00" at bounding box center [581, 268] width 127 height 18
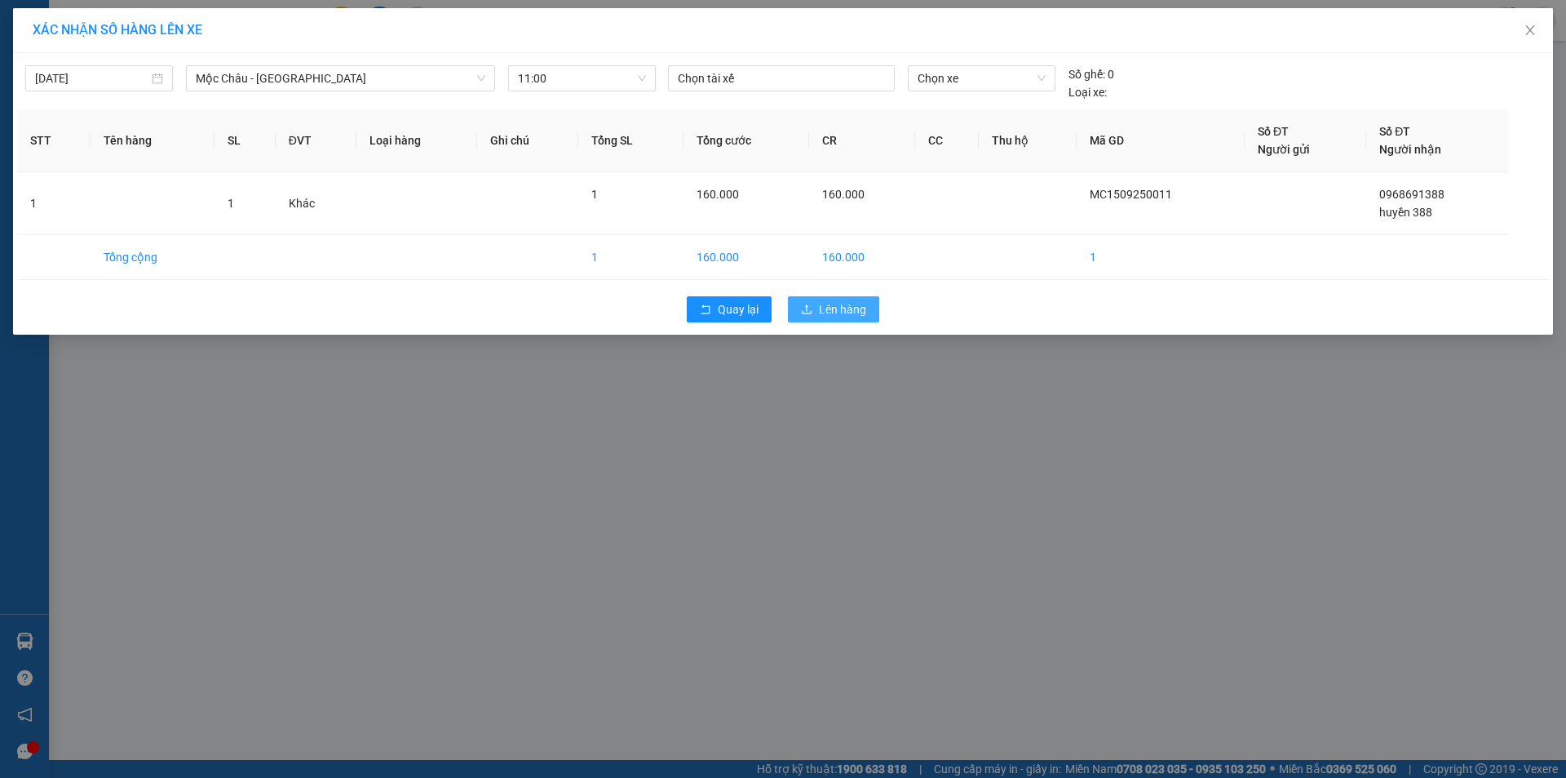
click at [822, 309] on span "Lên hàng" at bounding box center [842, 309] width 47 height 18
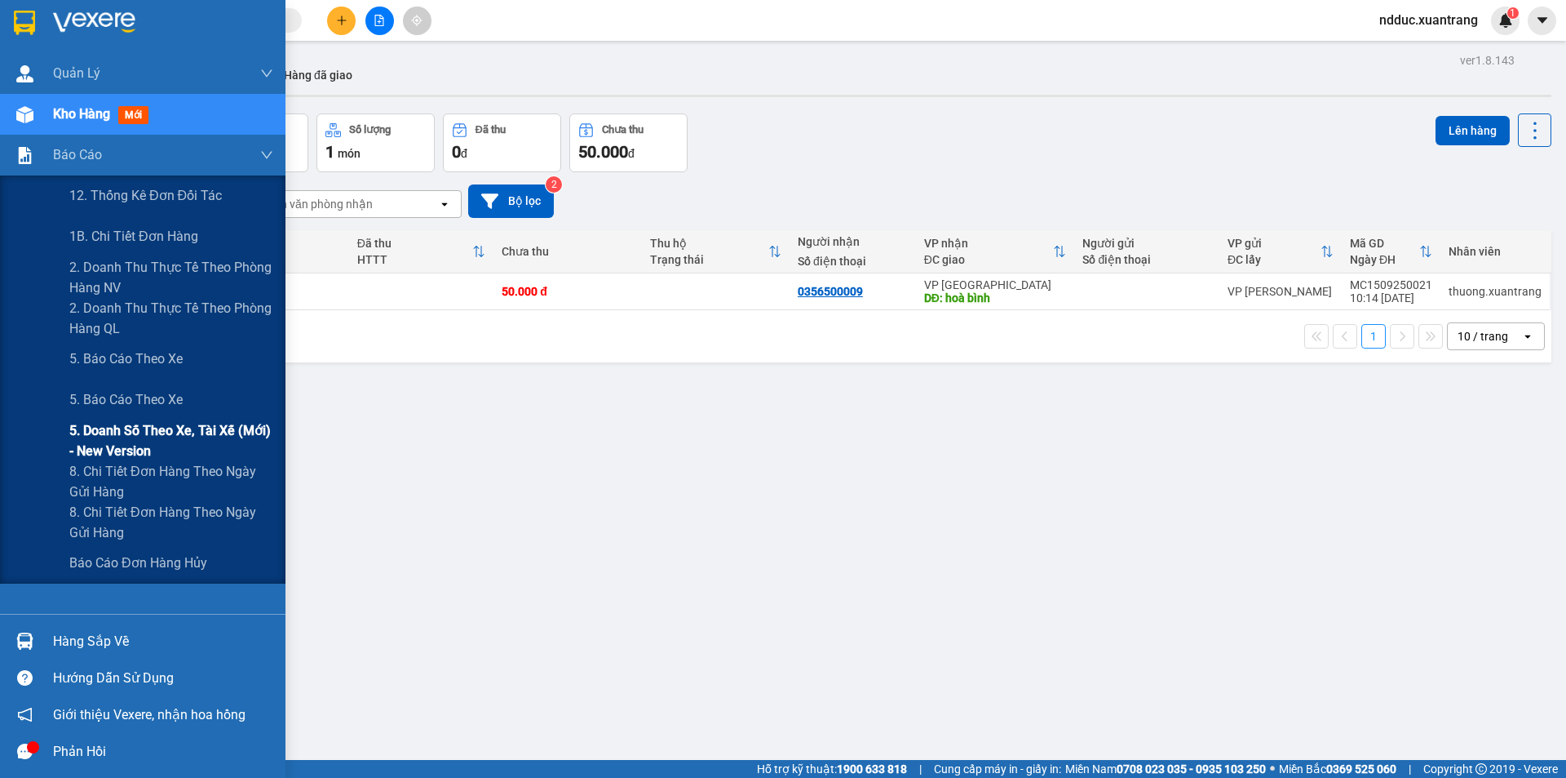
click at [158, 437] on span "5. Doanh số theo xe, tài xế (mới) - New version" at bounding box center [171, 440] width 204 height 41
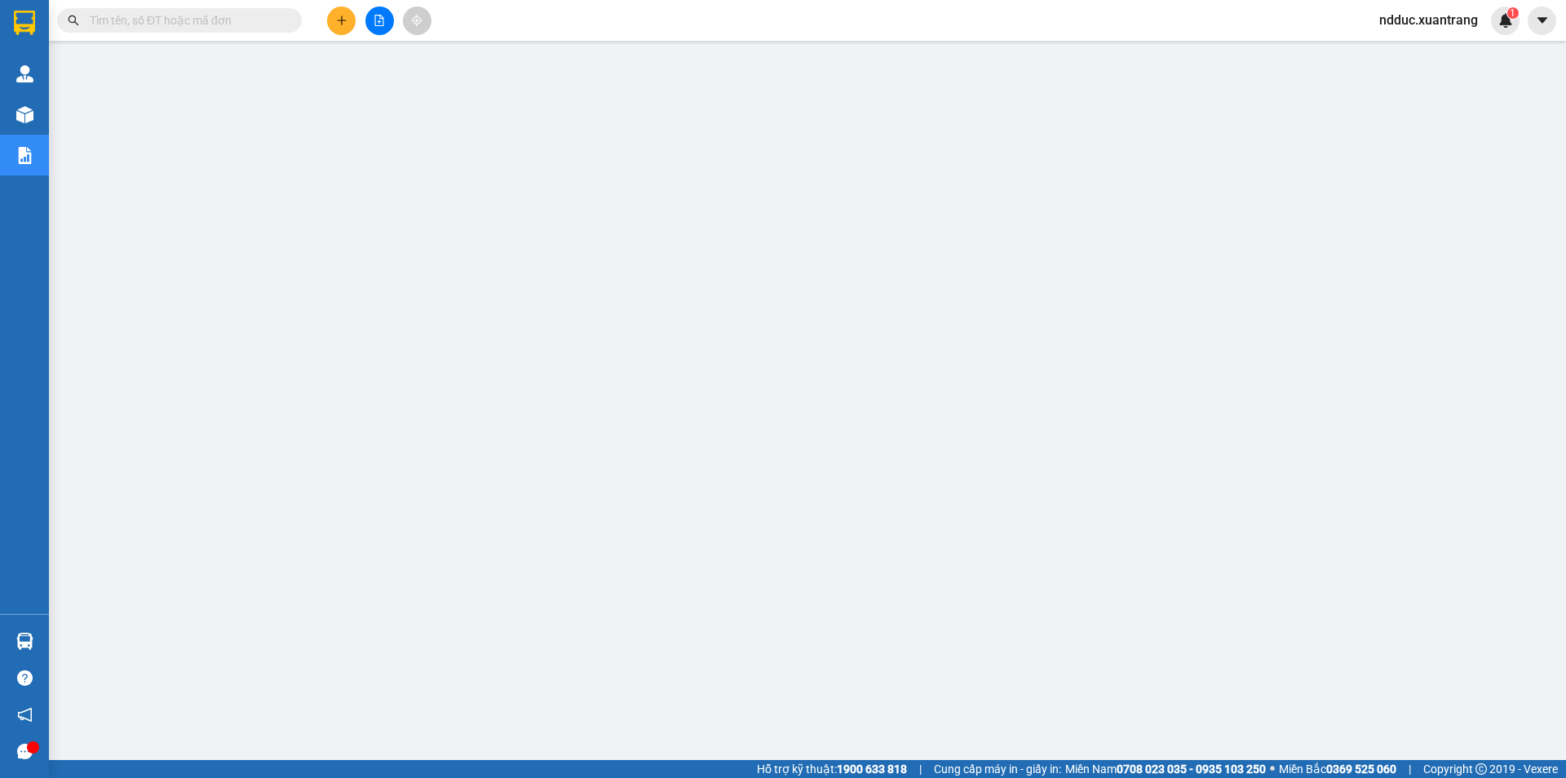
drag, startPoint x: 97, startPoint y: 14, endPoint x: 153, endPoint y: 2, distance: 57.4
click at [153, 2] on div "Kết quả tìm kiếm ( 0 ) Bộ lọc No Data ndduc.xuantrang 1" at bounding box center [783, 20] width 1566 height 41
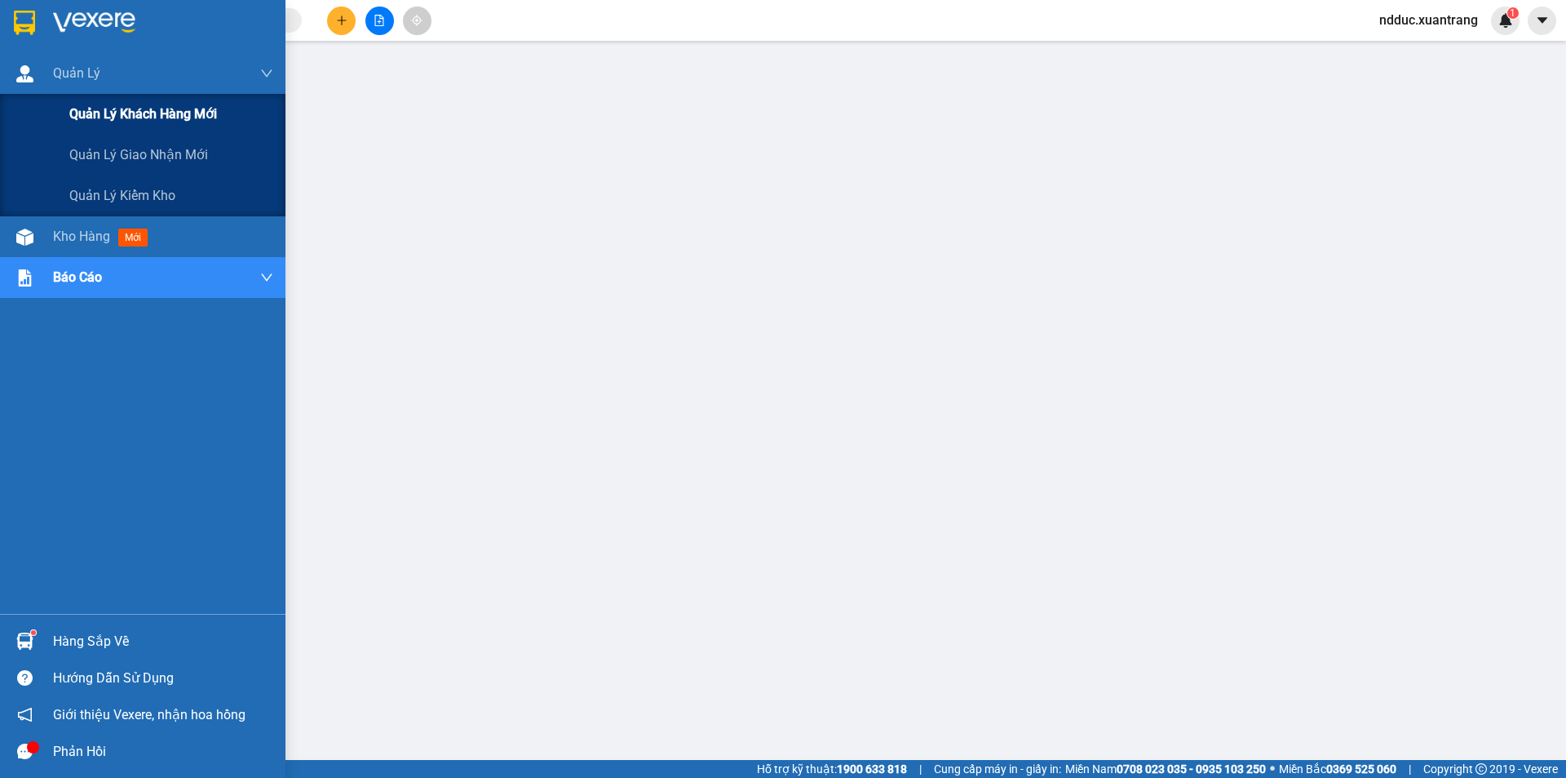
click at [25, 97] on div "Quản lý khách hàng mới" at bounding box center [143, 114] width 286 height 41
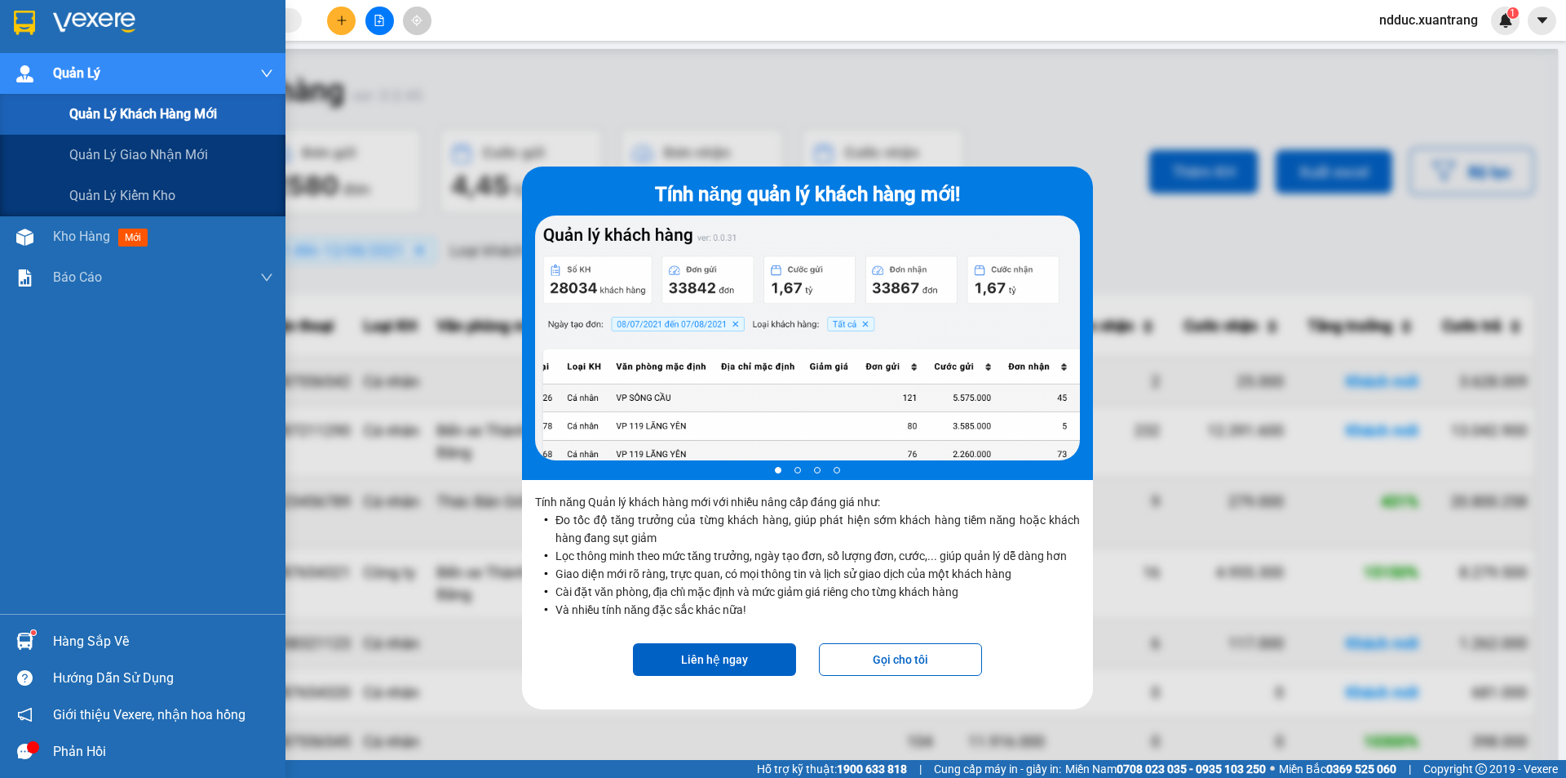
click at [20, 115] on div "Quản lý khách hàng mới" at bounding box center [143, 114] width 286 height 41
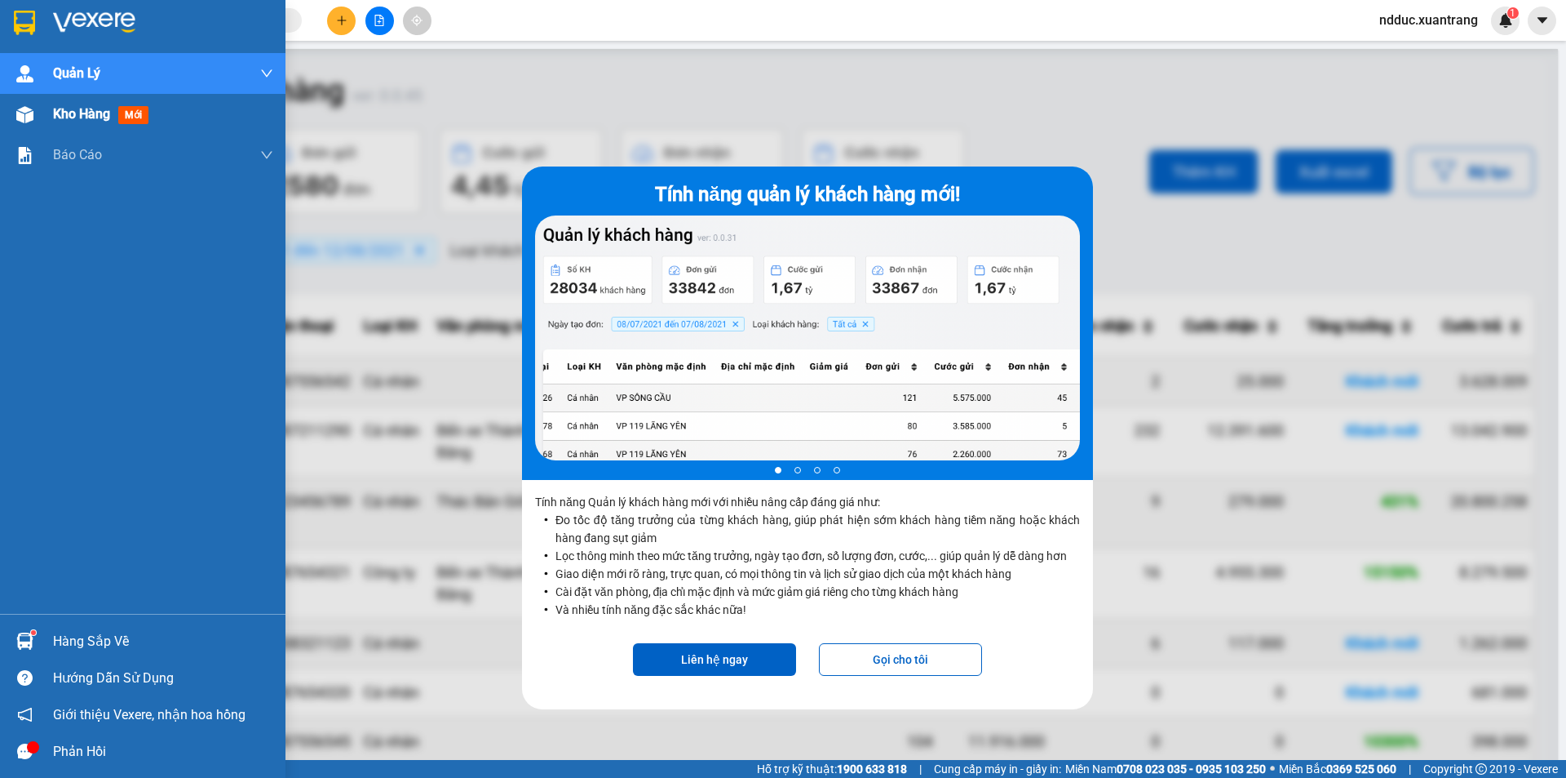
click at [40, 125] on div "Kho hàng mới" at bounding box center [143, 114] width 286 height 41
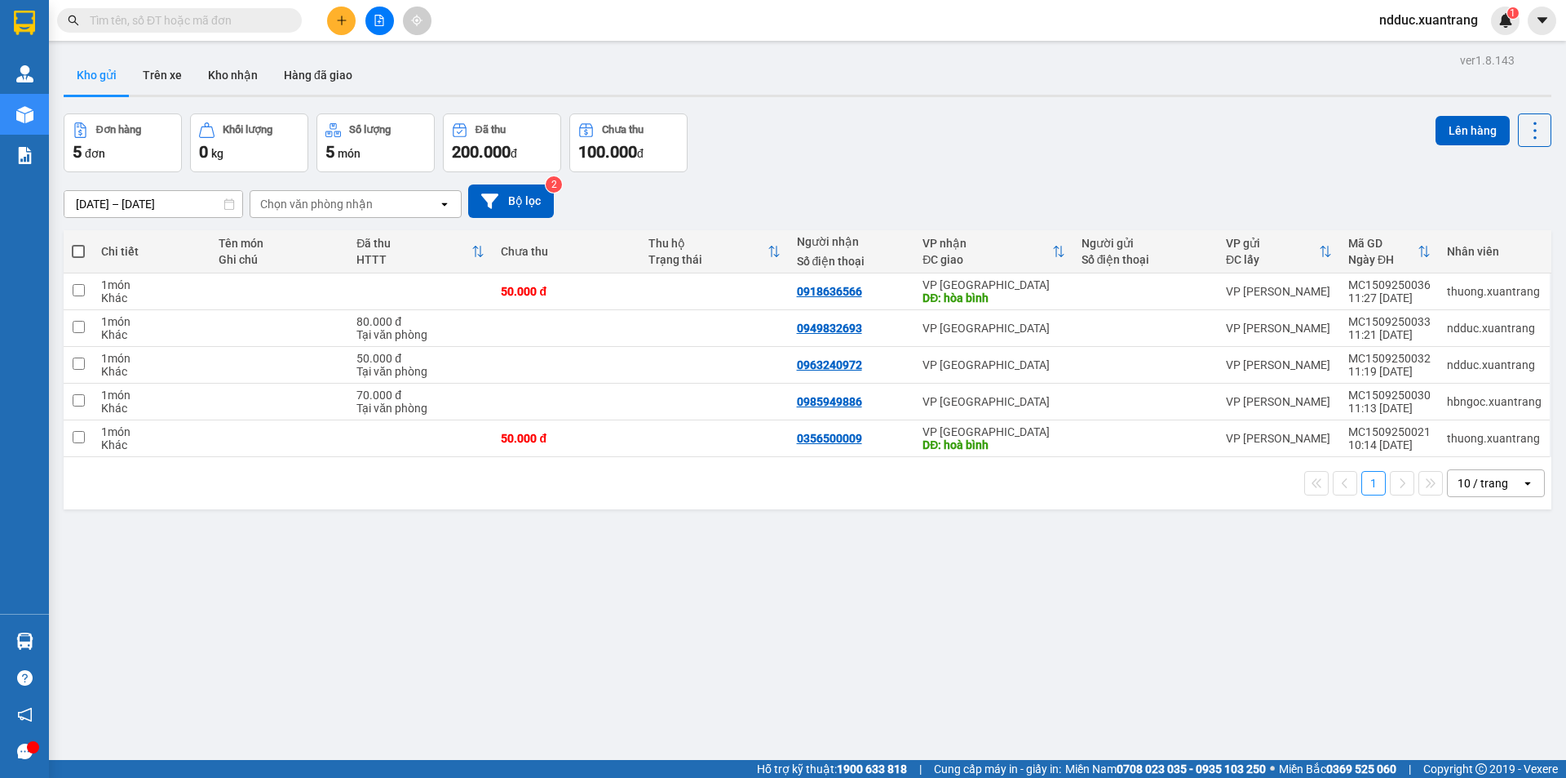
click at [78, 249] on span at bounding box center [78, 251] width 13 height 13
click at [78, 243] on input "checkbox" at bounding box center [78, 243] width 0 height 0
checkbox input "true"
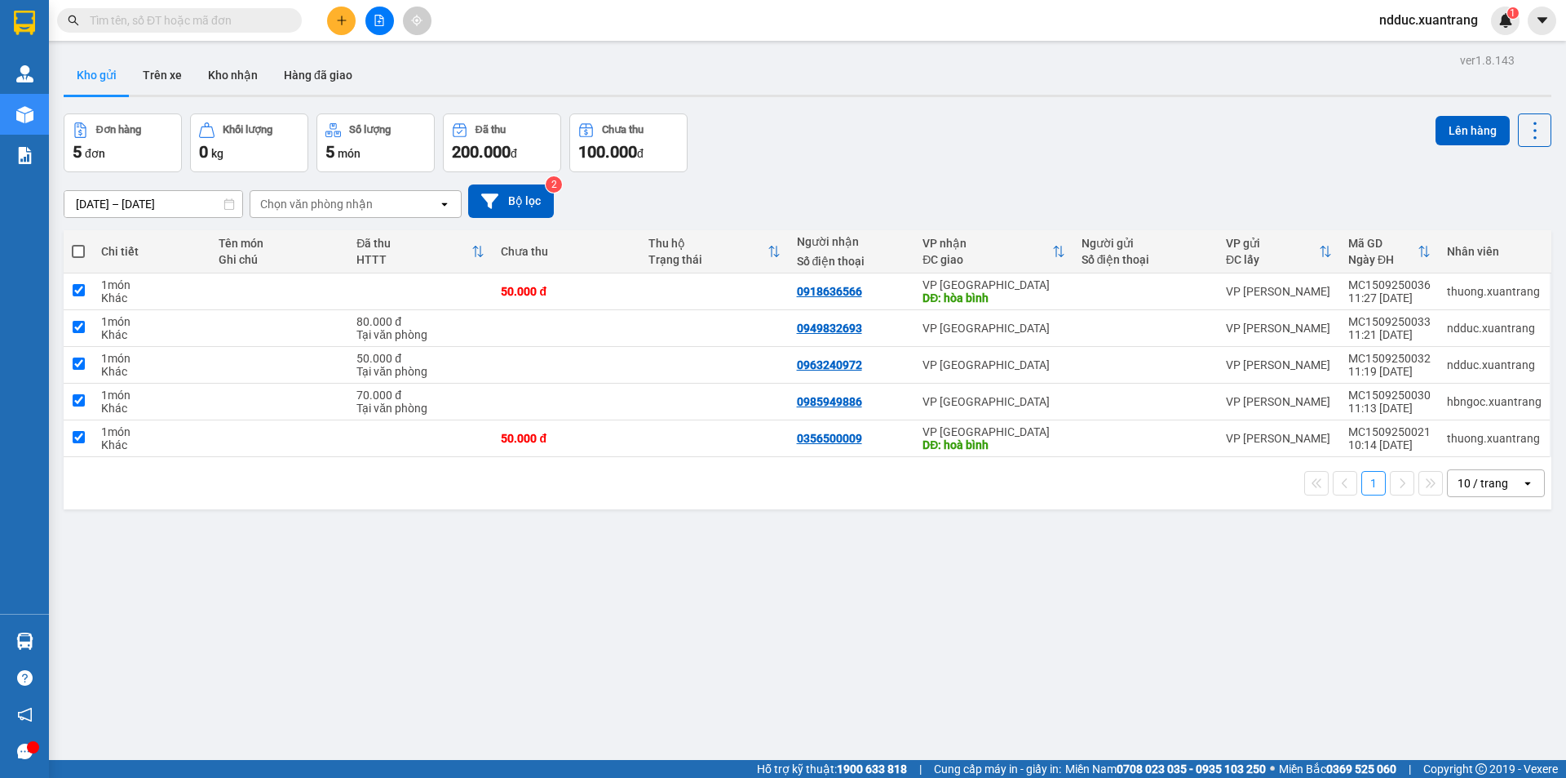
checkbox input "true"
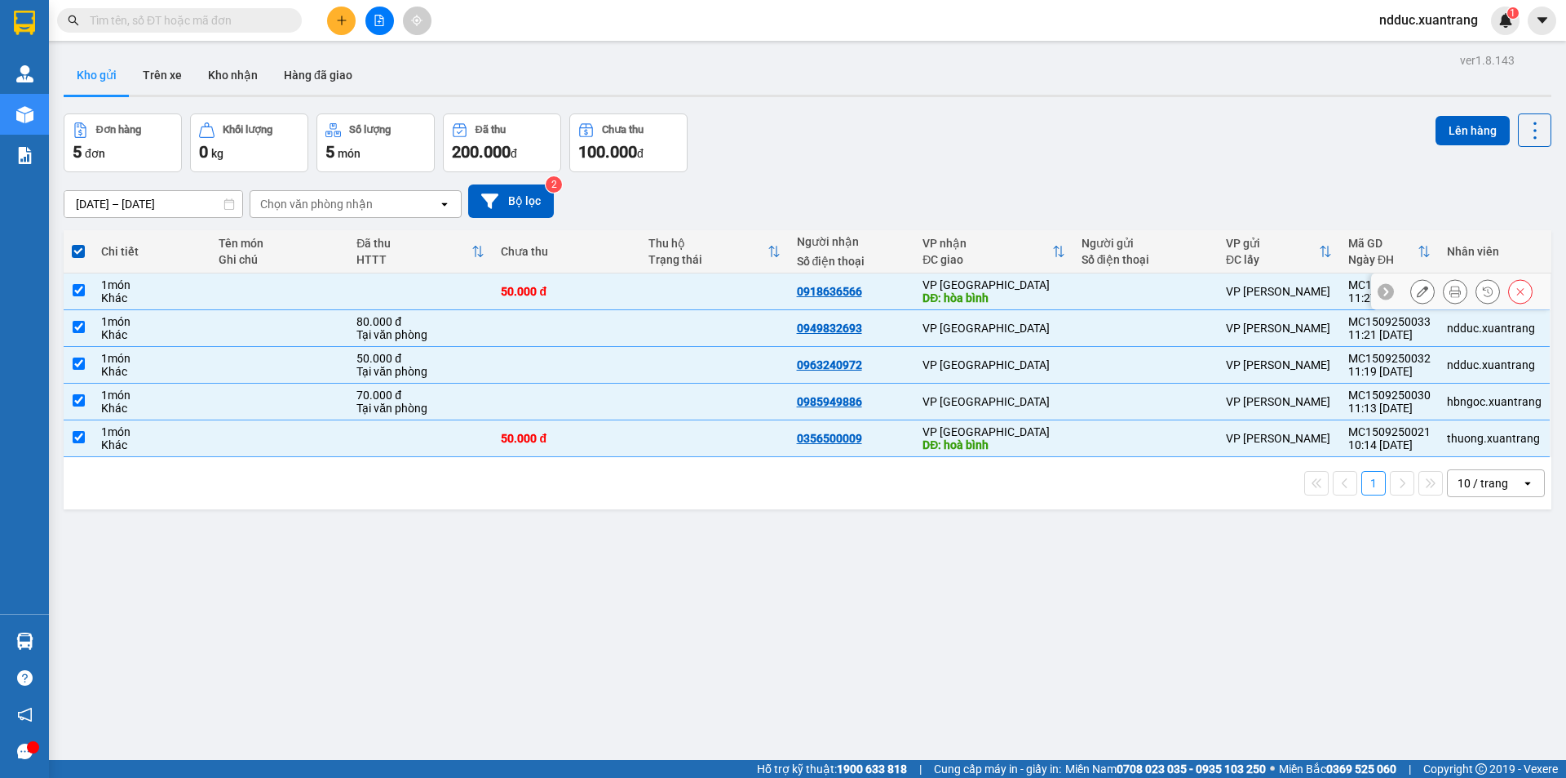
click at [85, 290] on td at bounding box center [78, 291] width 29 height 37
checkbox input "false"
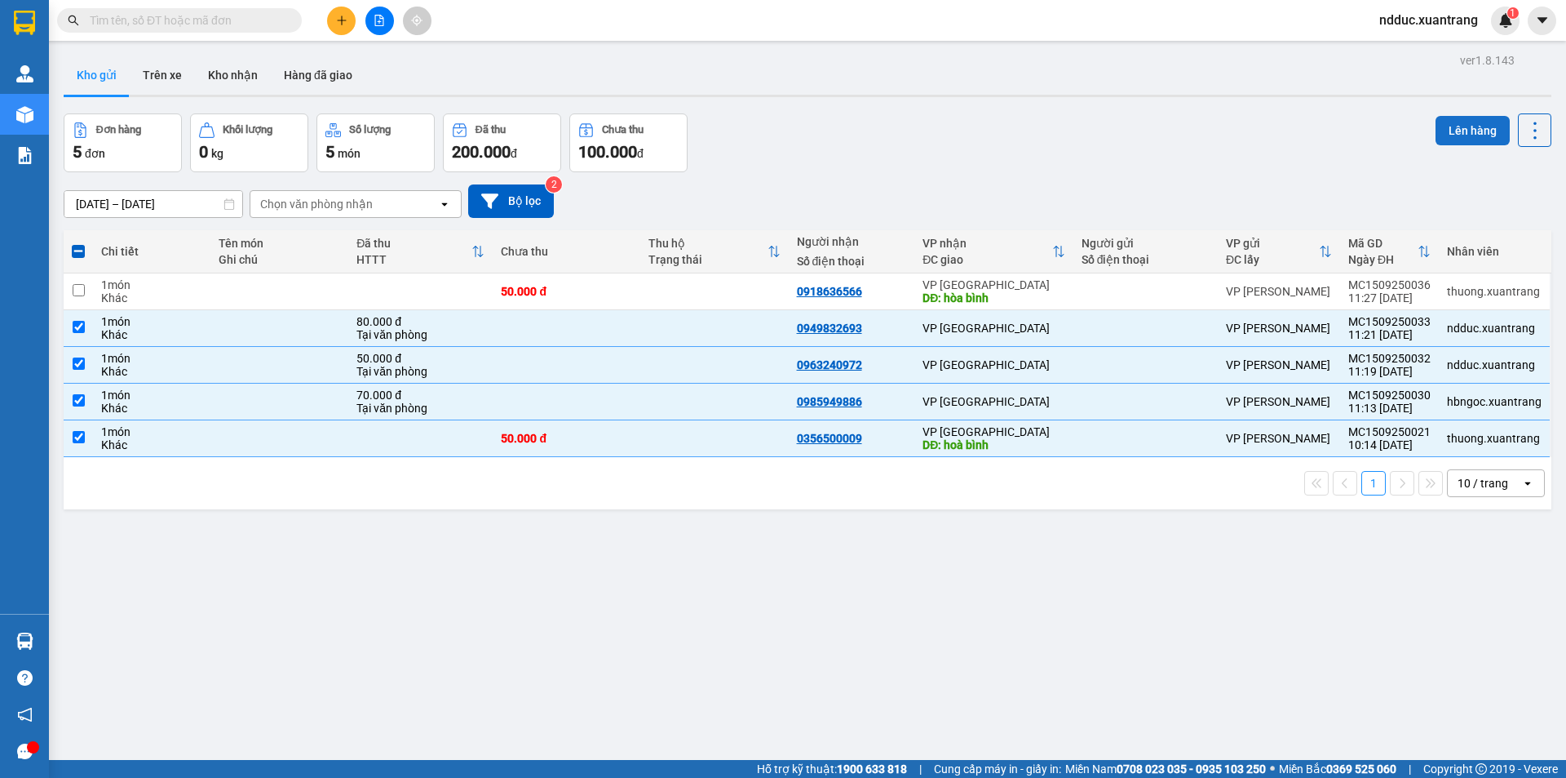
click at [1443, 117] on button "Lên hàng" at bounding box center [1473, 130] width 74 height 29
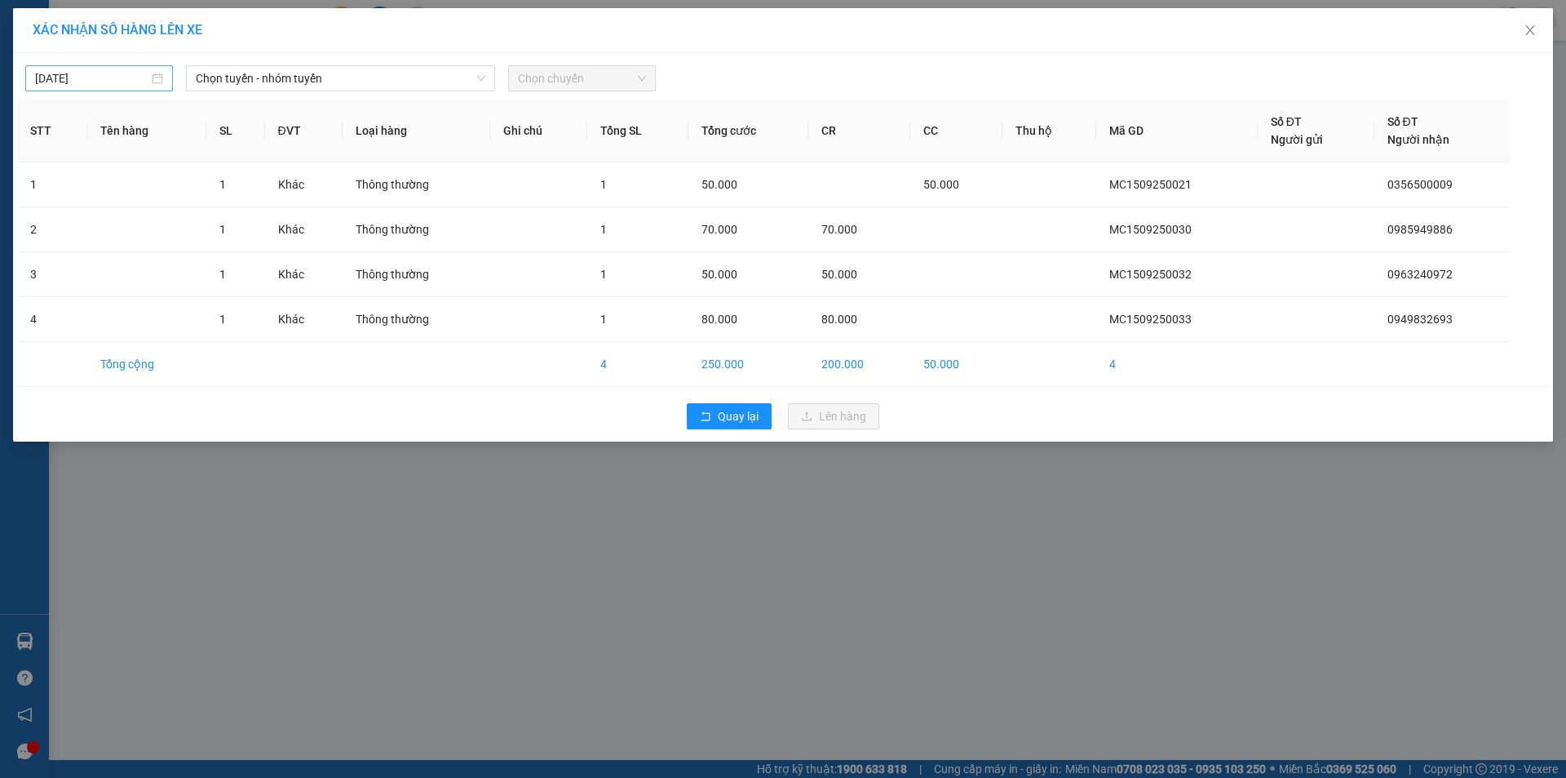
type input "[DATE]"
click at [126, 79] on input "[DATE]" at bounding box center [91, 78] width 113 height 18
click at [296, 78] on span "Chọn tuyến - nhóm tuyến" at bounding box center [341, 78] width 290 height 24
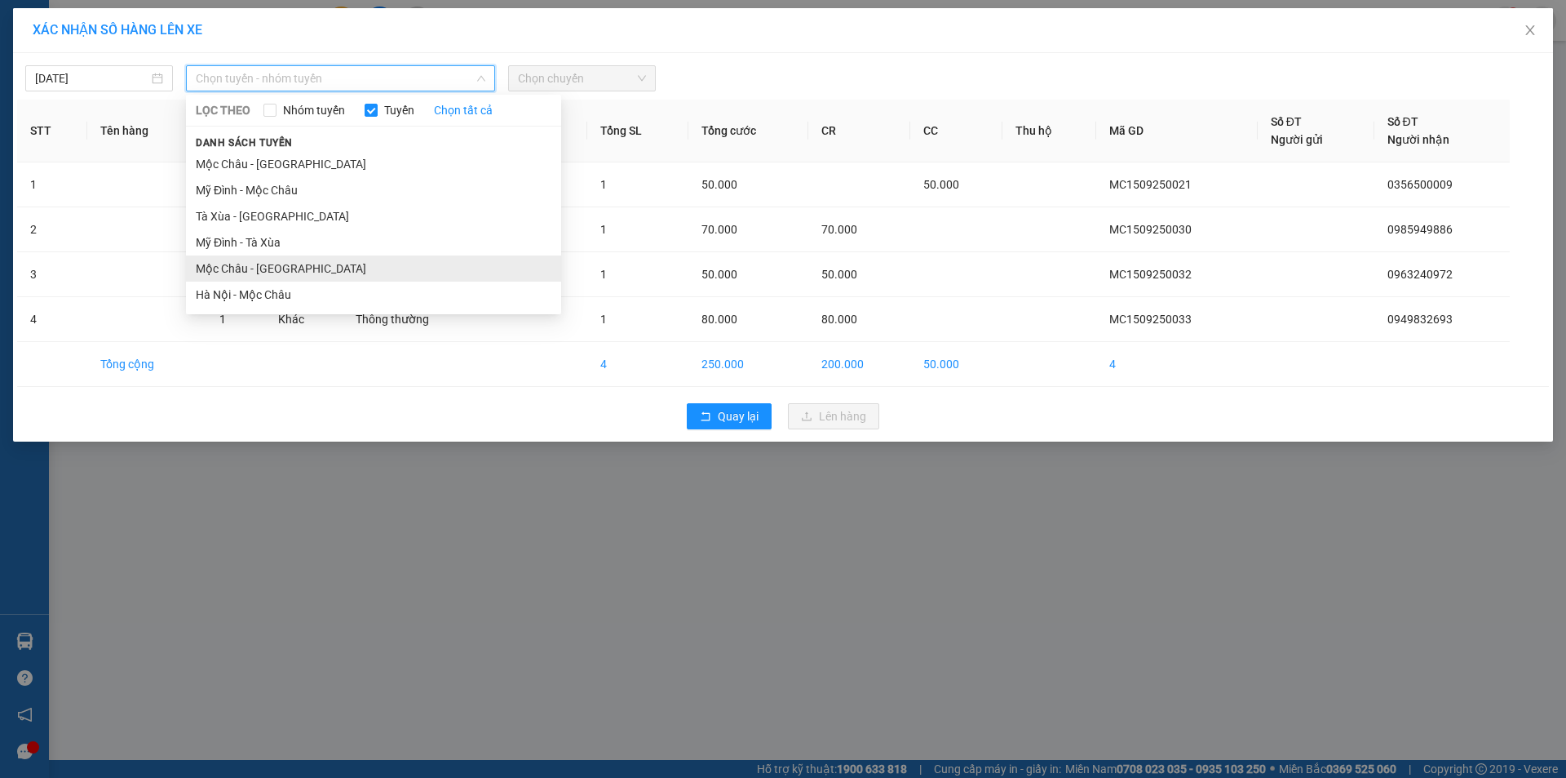
click at [272, 265] on li "Mộc Châu - [GEOGRAPHIC_DATA]" at bounding box center [373, 268] width 375 height 26
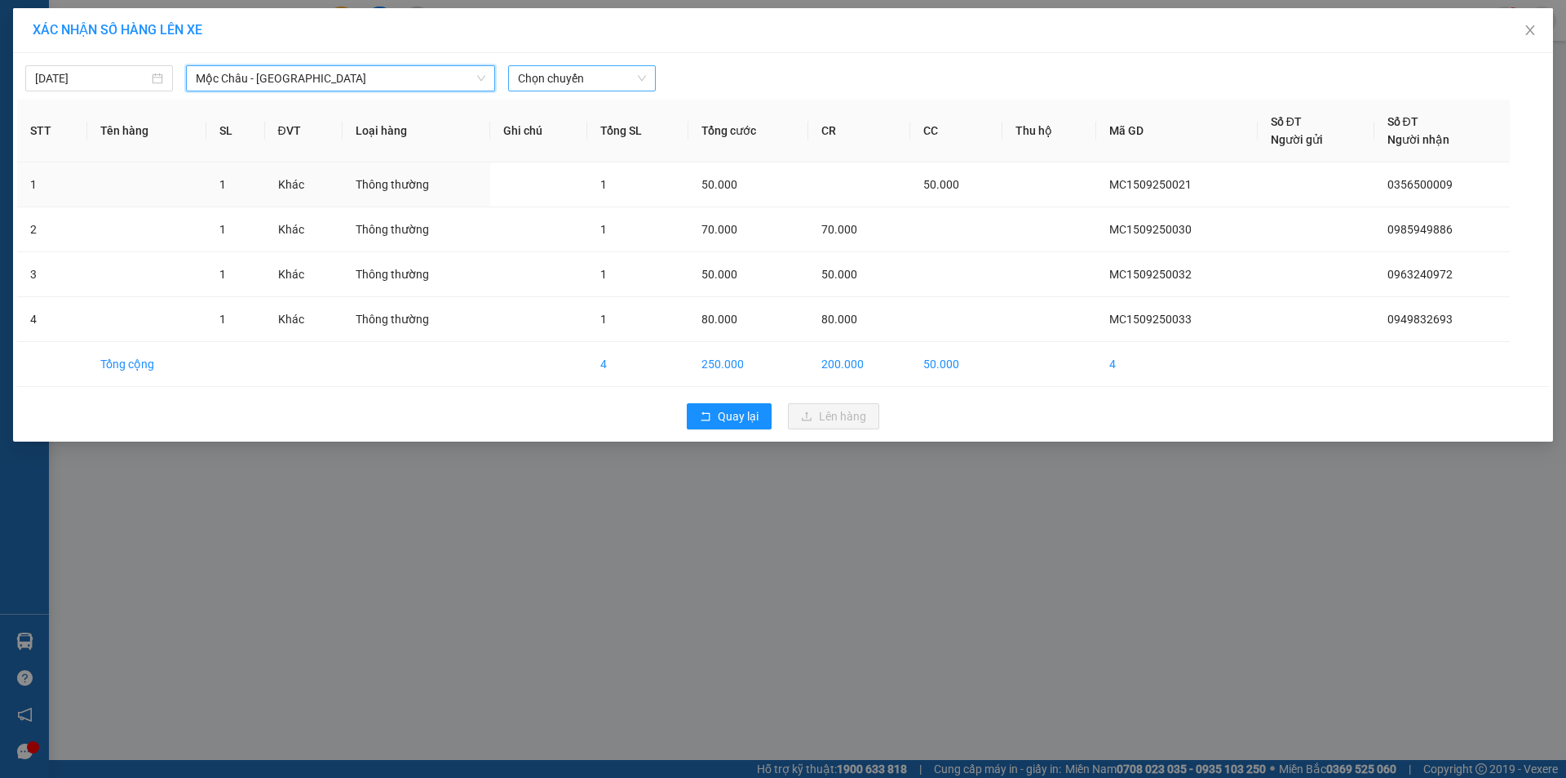
click at [547, 72] on span "Chọn chuyến" at bounding box center [582, 78] width 128 height 24
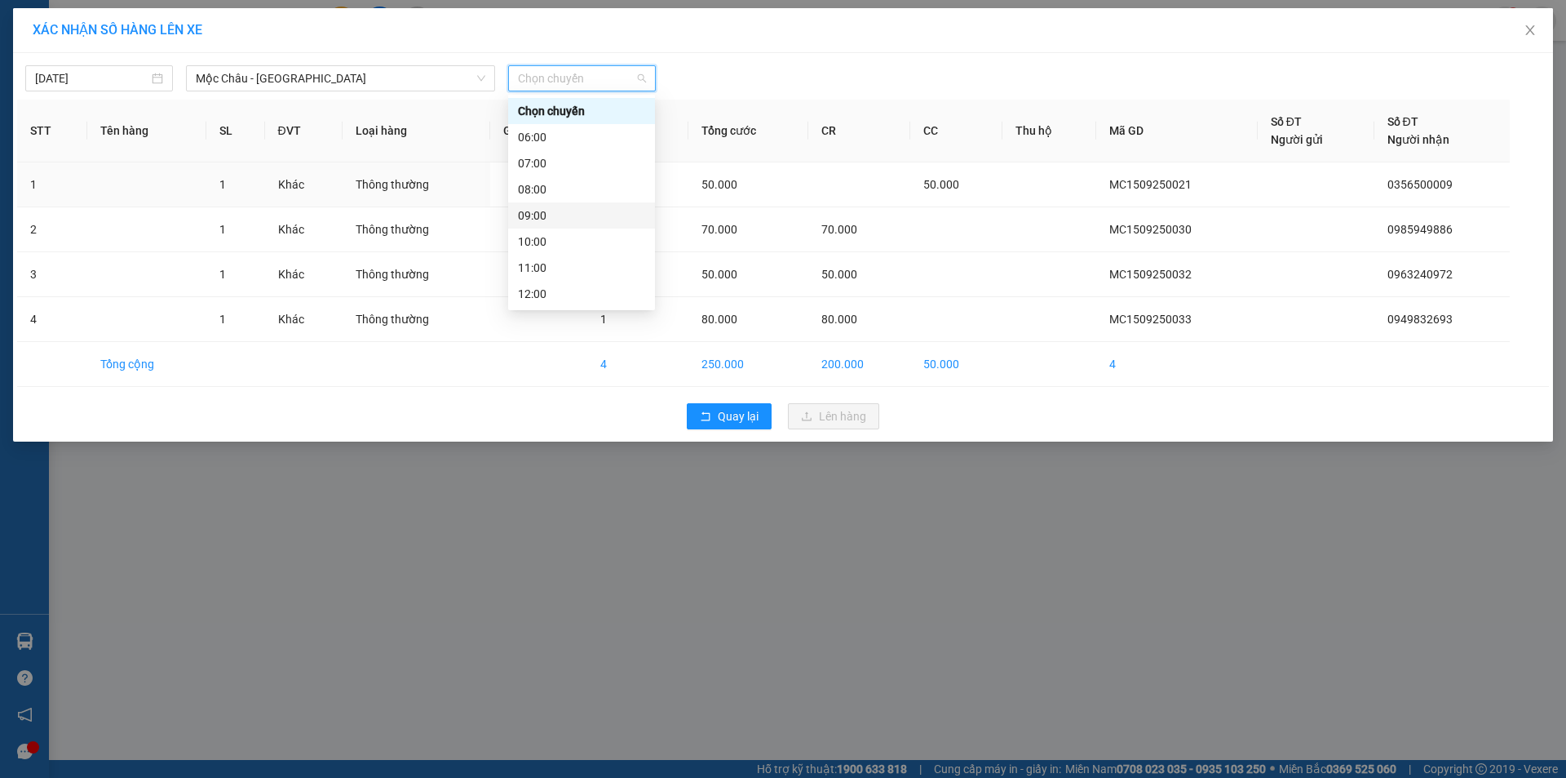
scroll to position [82, 0]
click at [547, 210] on div "12:00" at bounding box center [581, 212] width 127 height 18
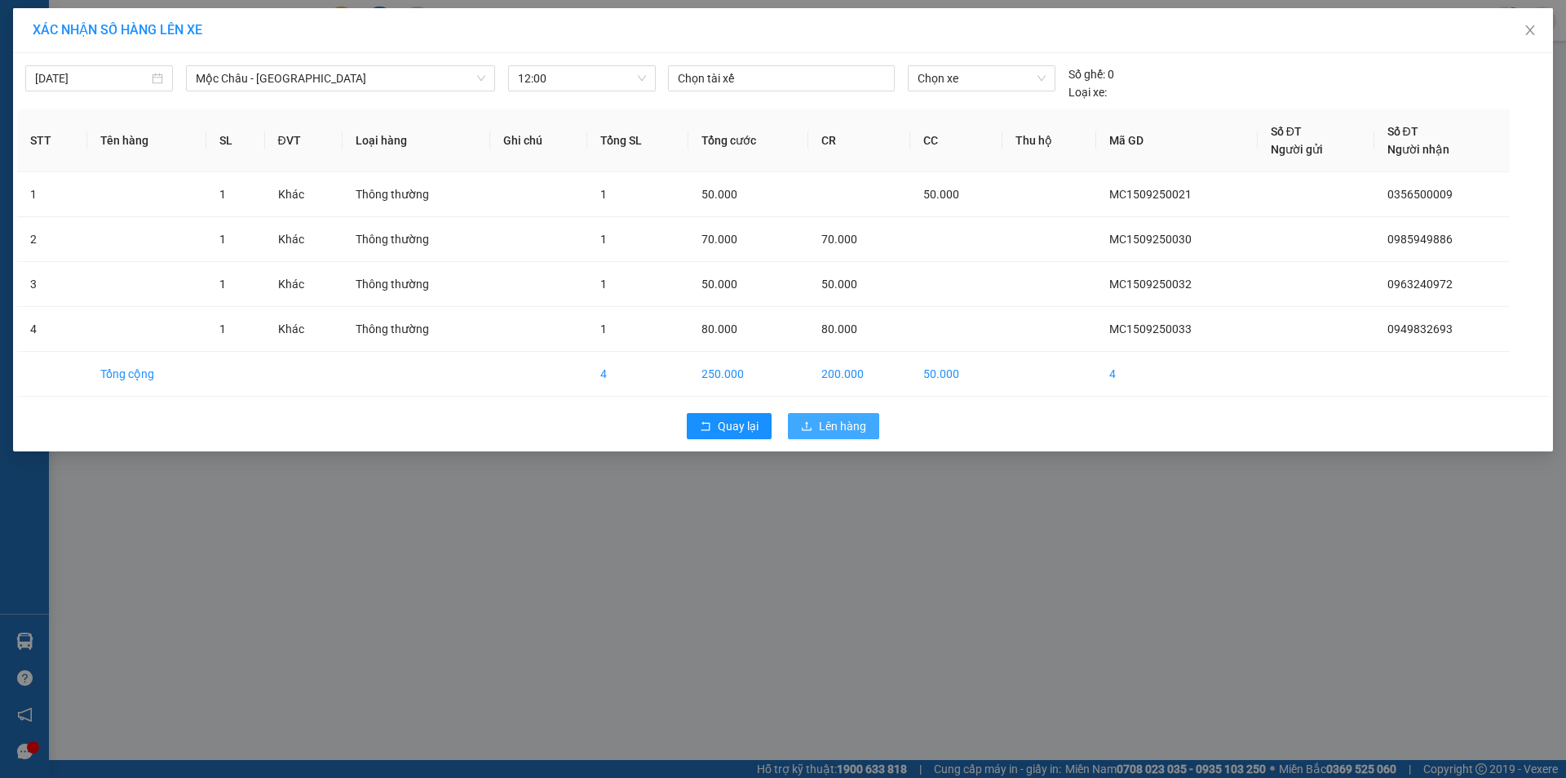
click at [847, 428] on span "Lên hàng" at bounding box center [842, 426] width 47 height 18
